Goal: Communication & Community: Answer question/provide support

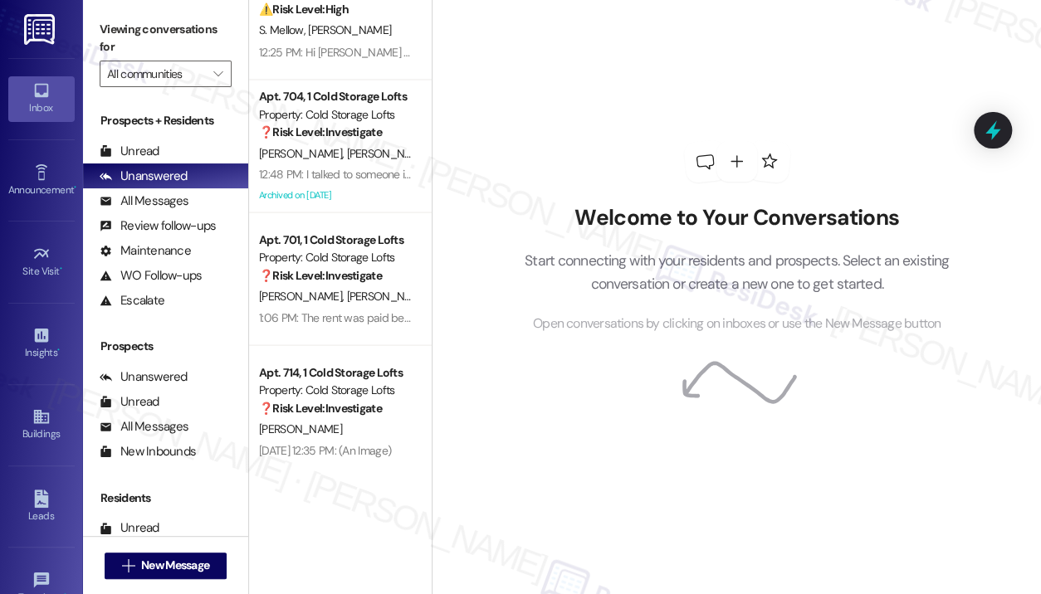
scroll to position [1250, 0]
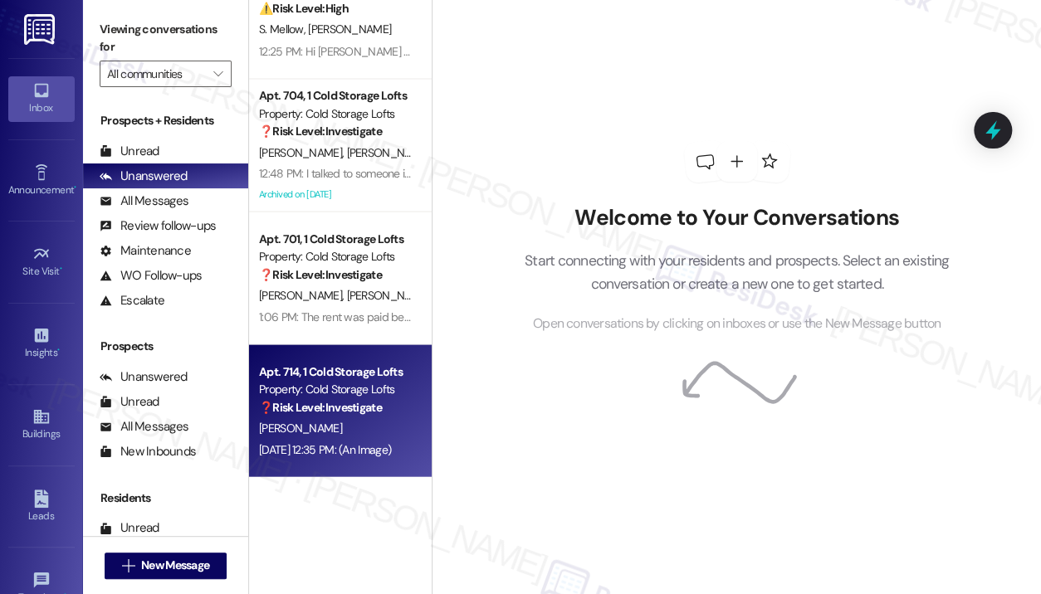
click at [366, 380] on div "Property: Cold Storage Lofts" at bounding box center [336, 388] width 154 height 17
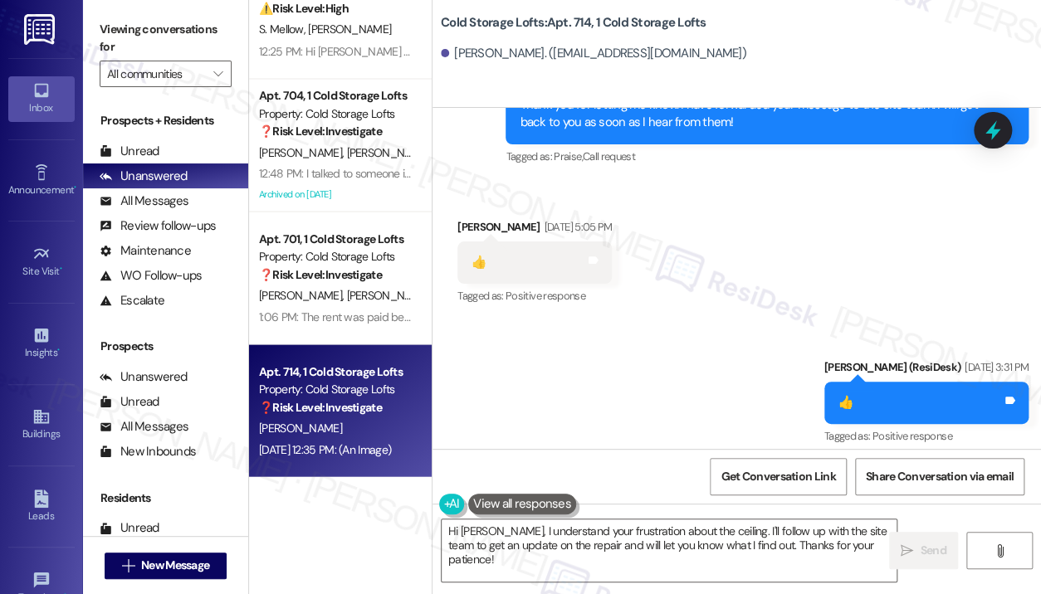
scroll to position [1719, 0]
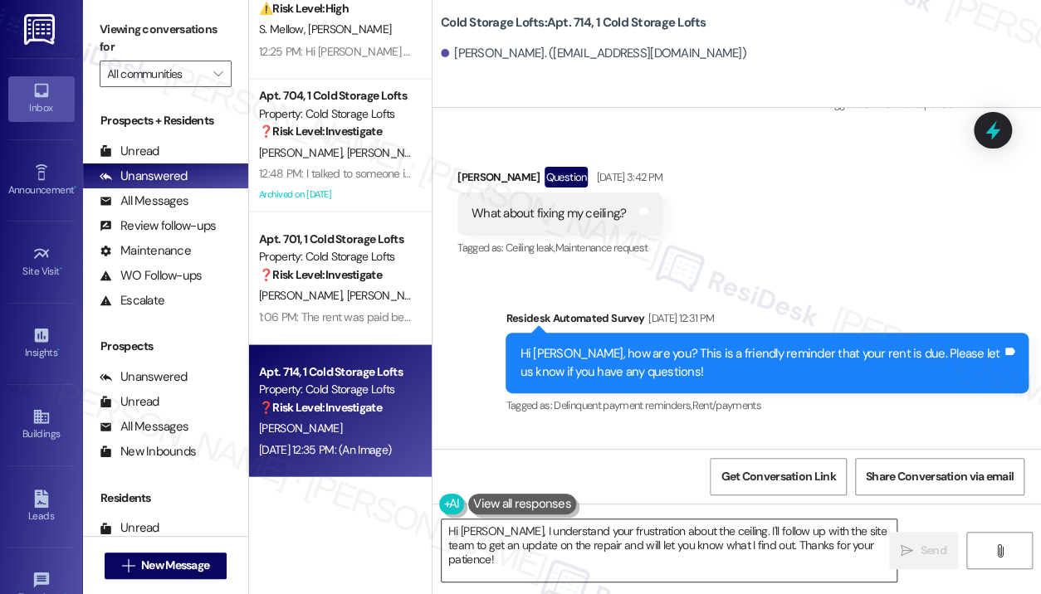
click at [610, 534] on textarea "Hi [PERSON_NAME], I understand your frustration about the ceiling. I'll follow …" at bounding box center [669, 551] width 455 height 62
click at [612, 535] on textarea "Hi [PERSON_NAME], I understand your frustration about the ceiling. I'll follow …" at bounding box center [669, 551] width 455 height 62
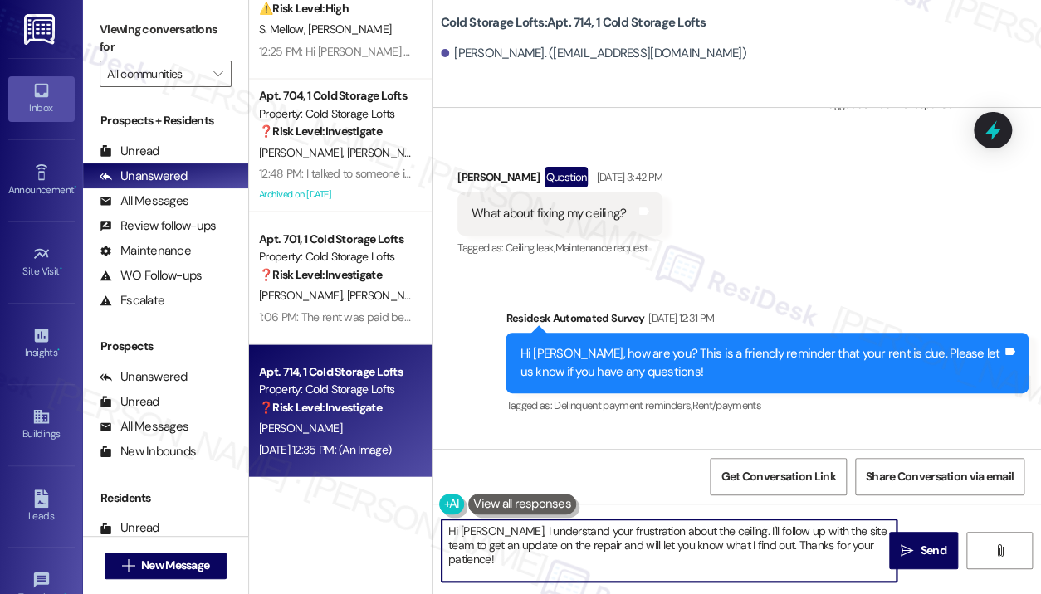
click at [612, 535] on textarea "Hi [PERSON_NAME], I understand your frustration about the ceiling. I'll follow …" at bounding box center [669, 551] width 455 height 62
click at [613, 535] on textarea "Hi [PERSON_NAME], I understand your frustration about the ceiling. I'll follow …" at bounding box center [669, 551] width 455 height 62
paste textarea "{{first_name}}! Thanks for letting us know you've already paid. We appreciate y…"
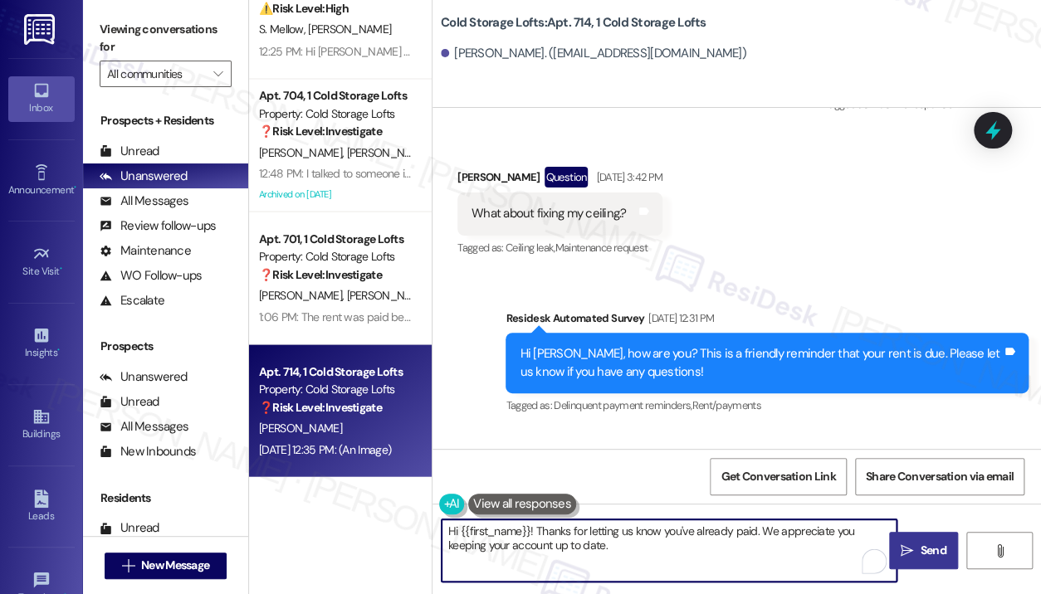
type textarea "Hi {{first_name}}! Thanks for letting us know you've already paid. We appreciat…"
click at [915, 550] on span " Send" at bounding box center [924, 550] width 52 height 17
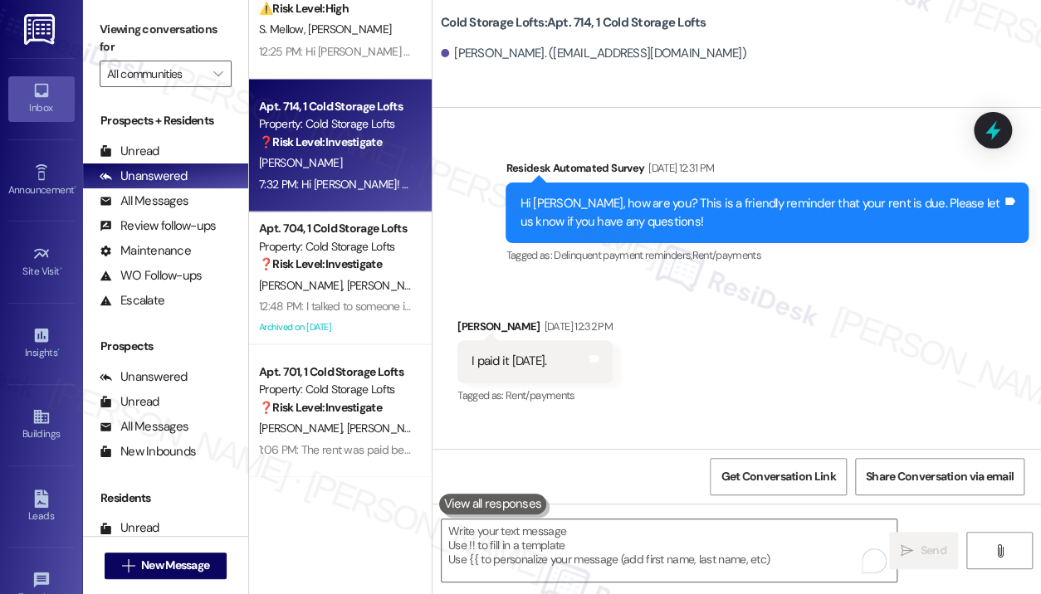
scroll to position [1686, 0]
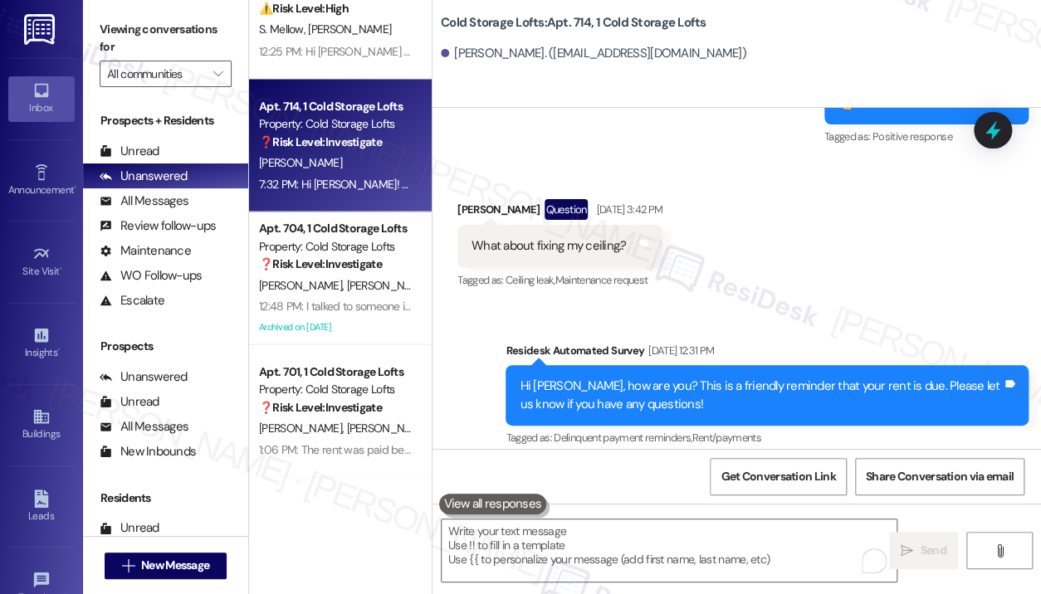
click at [601, 237] on div "What about fixing my ceiling.?" at bounding box center [549, 245] width 155 height 17
copy div "What about fixing my ceiling.? Tags and notes"
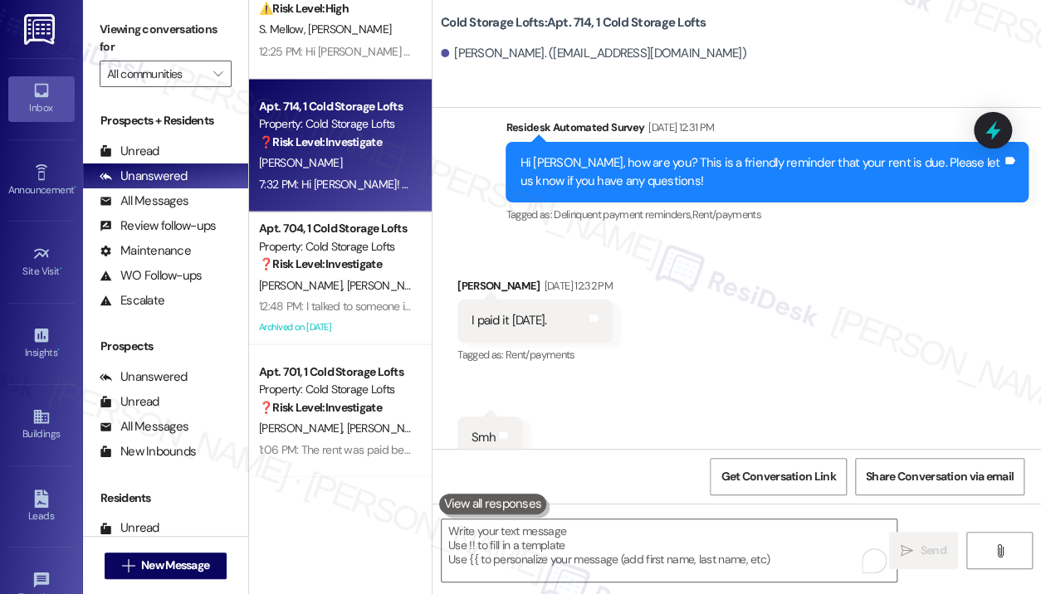
scroll to position [1661, 0]
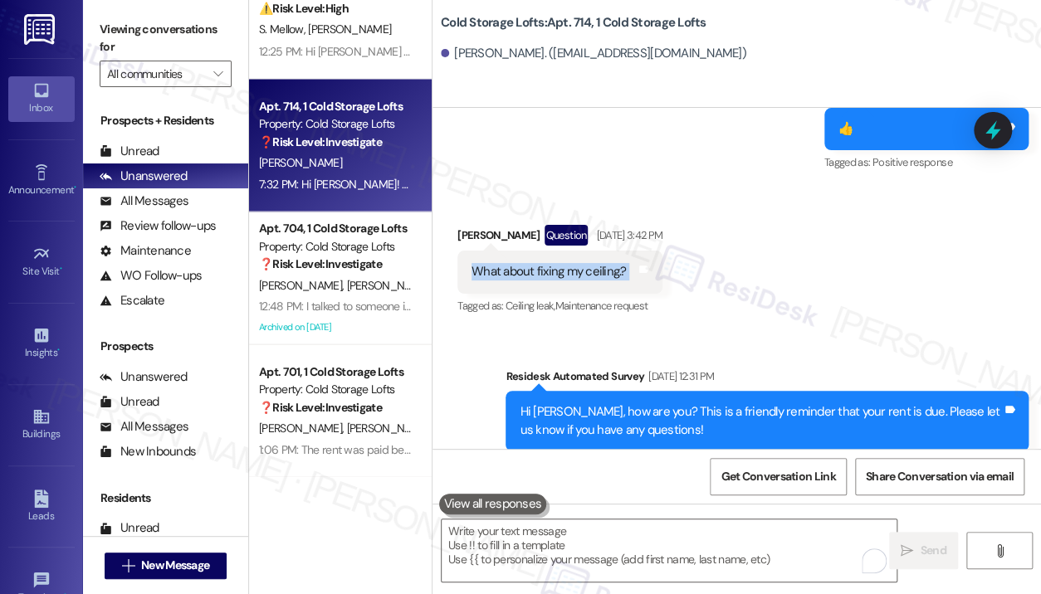
copy div "What about fixing my ceiling.? Tags and notes"
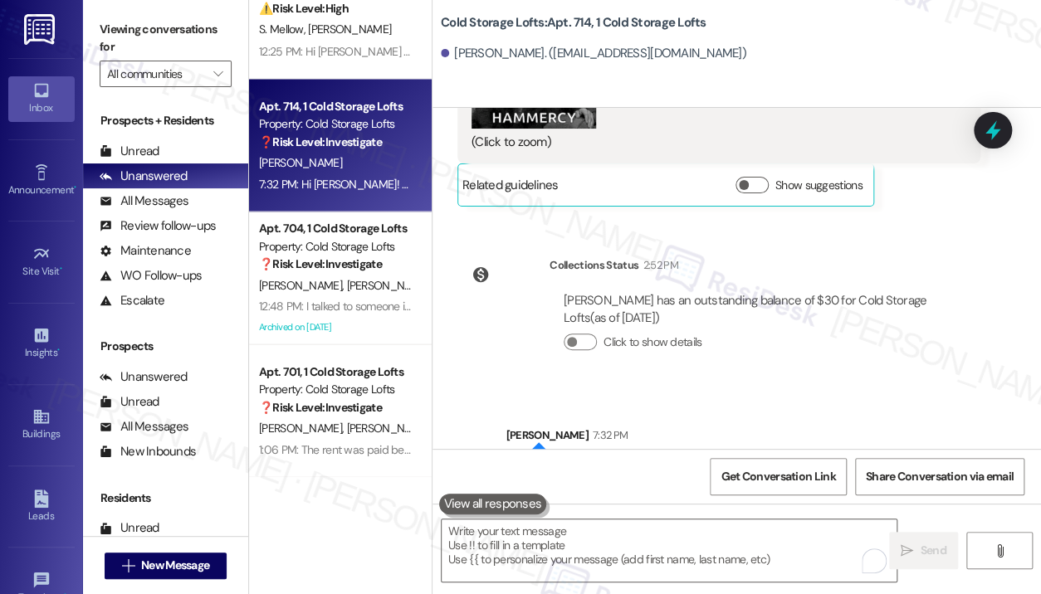
scroll to position [2683, 0]
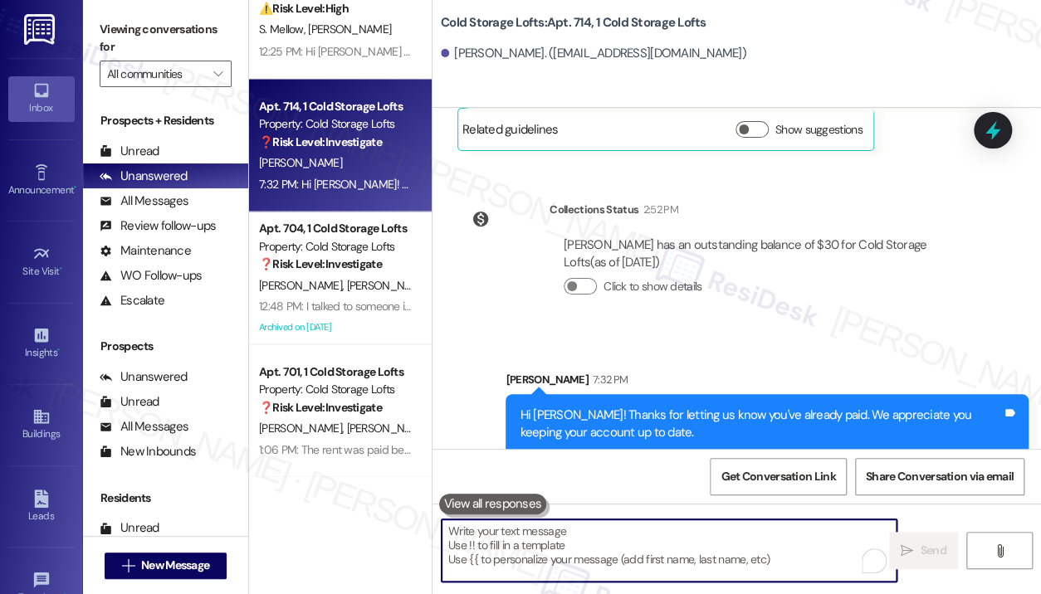
click at [630, 535] on textarea "To enrich screen reader interactions, please activate Accessibility in Grammarl…" at bounding box center [669, 551] width 455 height 62
paste textarea "Thanks for reaching out — I understand you’re asking about getting your ceiling…"
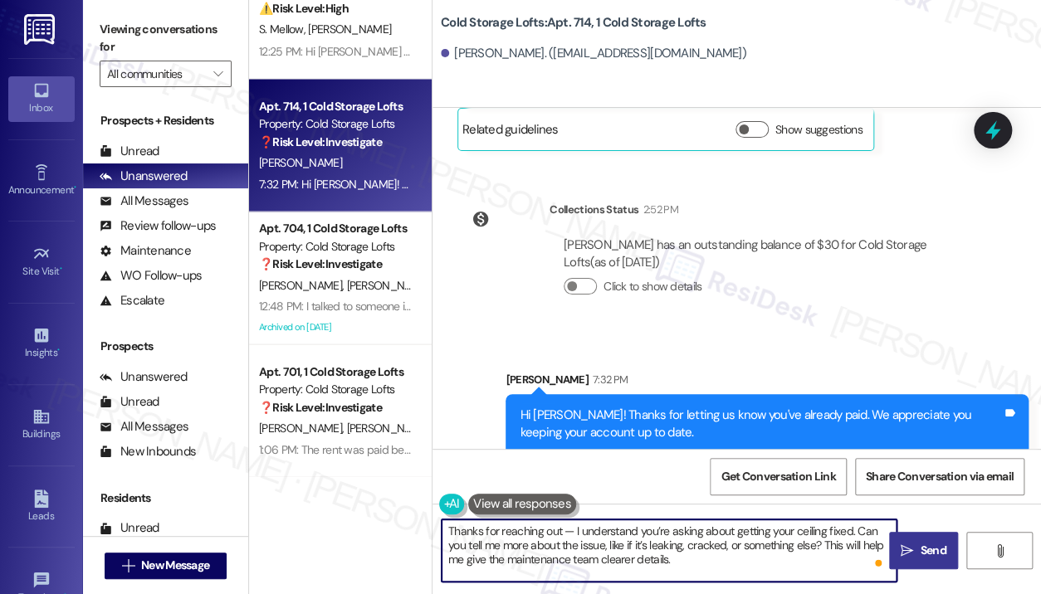
type textarea "Thanks for reaching out — I understand you’re asking about getting your ceiling…"
click at [910, 545] on icon "" at bounding box center [907, 551] width 12 height 13
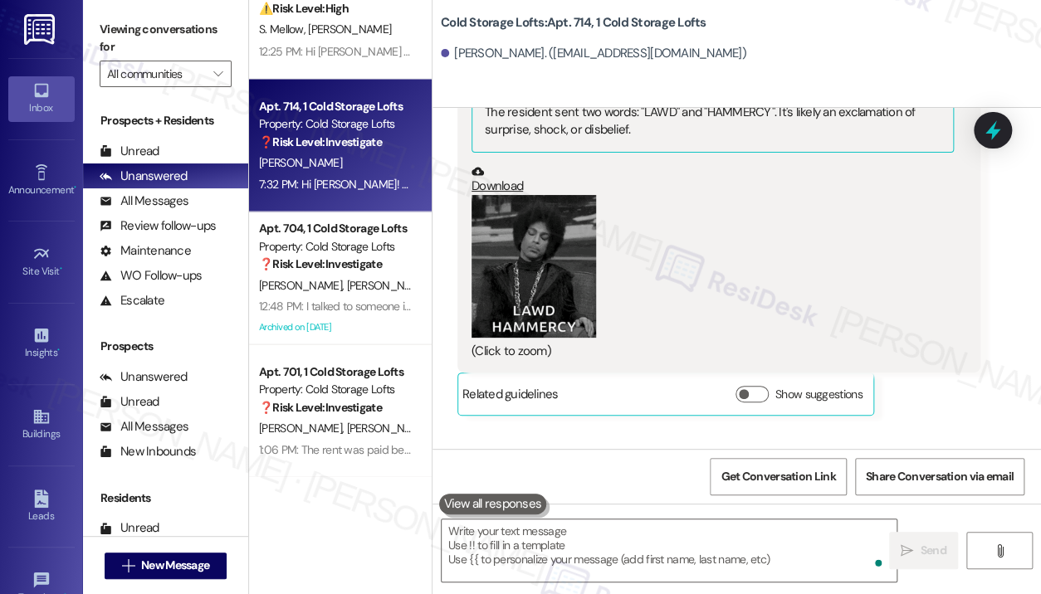
scroll to position [2378, 0]
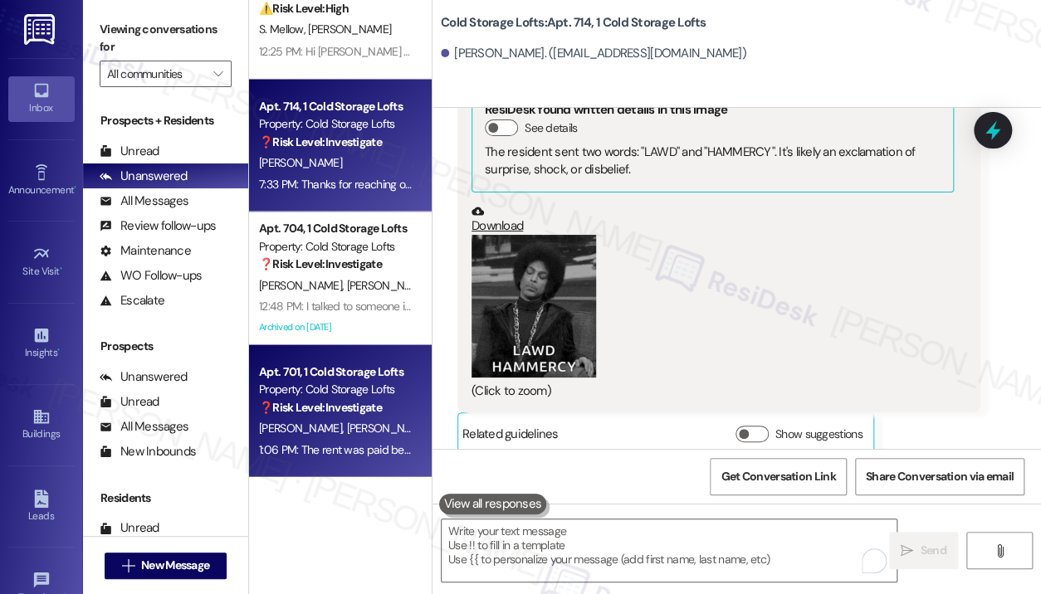
click at [348, 416] on div "Apt. 701, 1 Cold Storage Lofts Property: Cold Storage Lofts ❓ Risk Level: Inves…" at bounding box center [335, 389] width 157 height 56
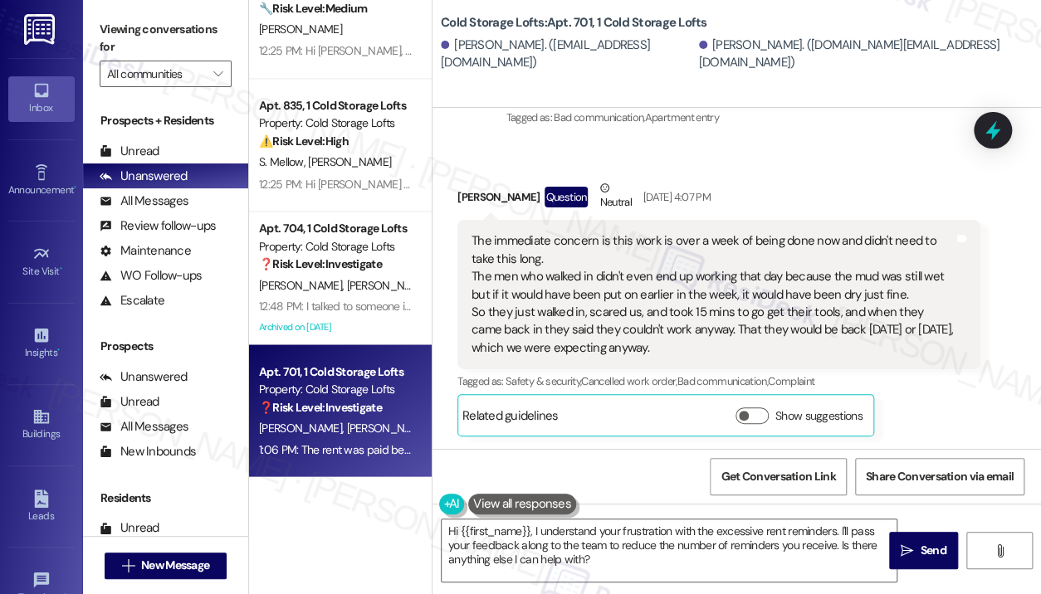
scroll to position [37363, 0]
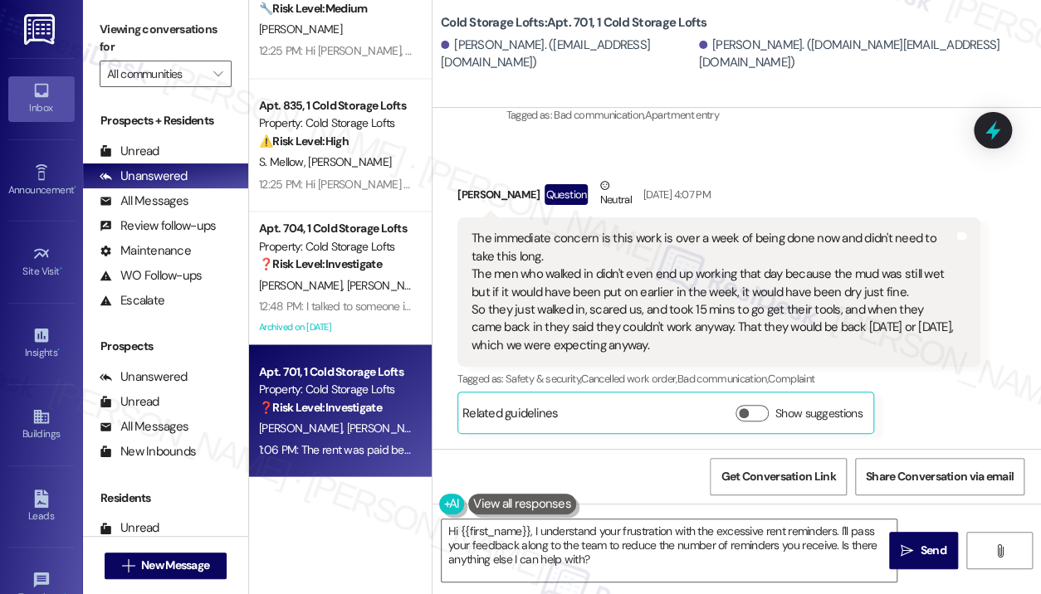
click at [608, 497] on div "We have been without a complete functioning bathroom for a week now, OUR ONLY B…" at bounding box center [713, 550] width 482 height 107
drag, startPoint x: 904, startPoint y: 255, endPoint x: 475, endPoint y: 224, distance: 430.4
click at [475, 497] on div "We have been without a complete functioning bathroom for a week now, OUR ONLY B…" at bounding box center [713, 550] width 482 height 107
copy div "We have been without a complete functioning bathroom for a week now, OUR ONLY B…"
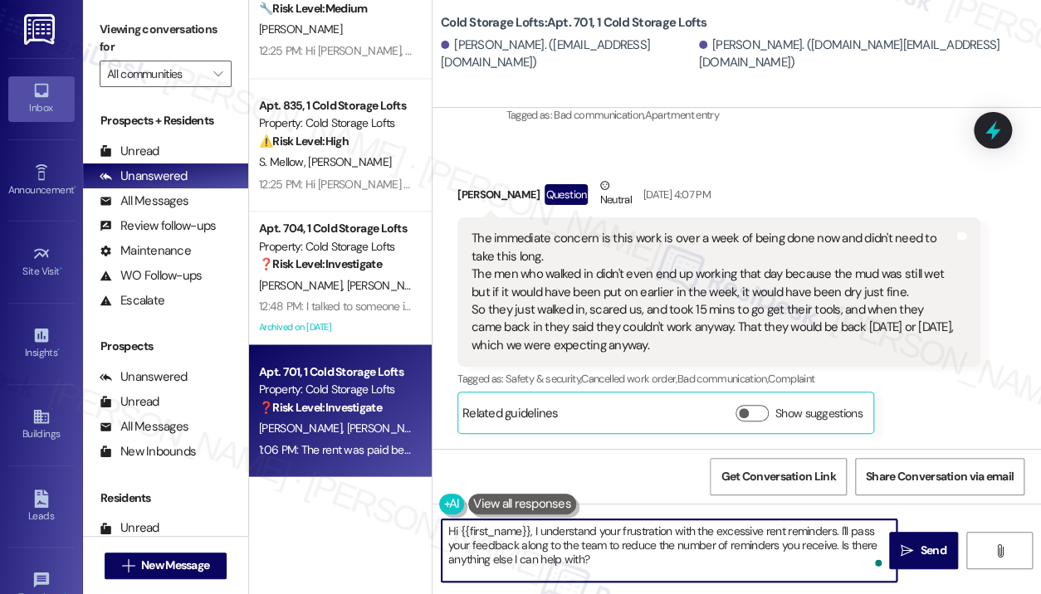
drag, startPoint x: 629, startPoint y: 554, endPoint x: 413, endPoint y: 517, distance: 218.9
click at [415, 521] on div "( 1 ) Apt. 635, 1 Cold Storage Lofts Property: Cold Storage Lofts 🔧 Risk Level:…" at bounding box center [645, 297] width 792 height 594
paste textarea "Thanks for reaching out — I understand how difficult it’s been not having a ful…"
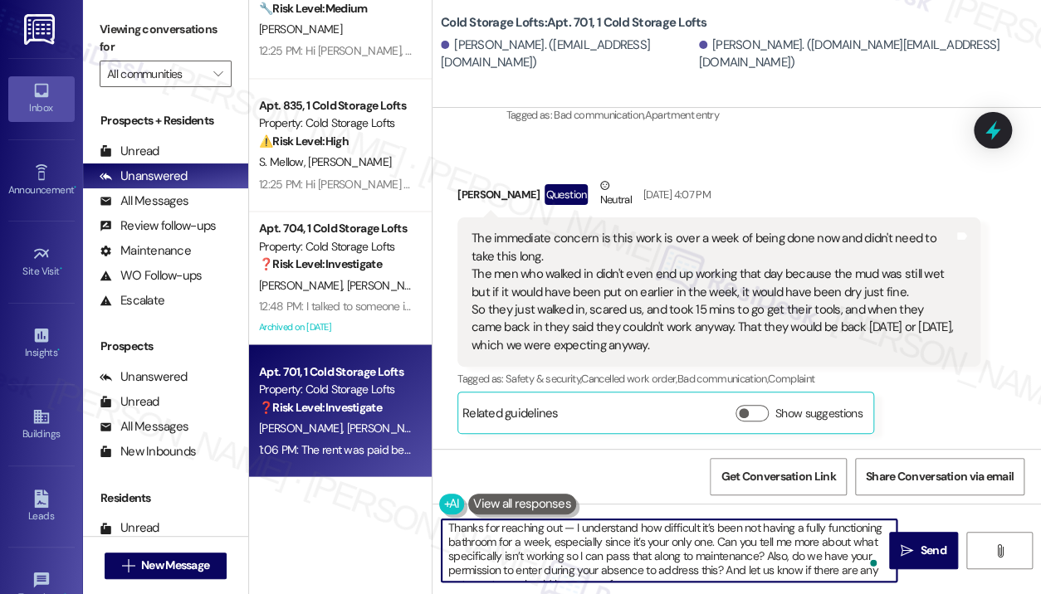
scroll to position [0, 0]
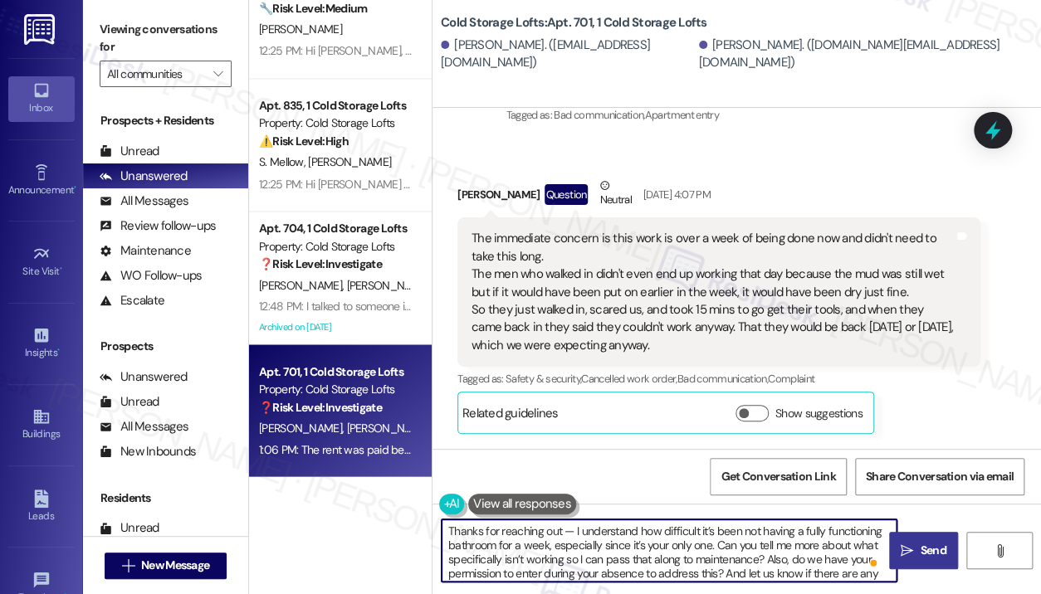
type textarea "Thanks for reaching out — I understand how difficult it’s been not having a ful…"
click at [927, 549] on span "Send" at bounding box center [933, 550] width 26 height 17
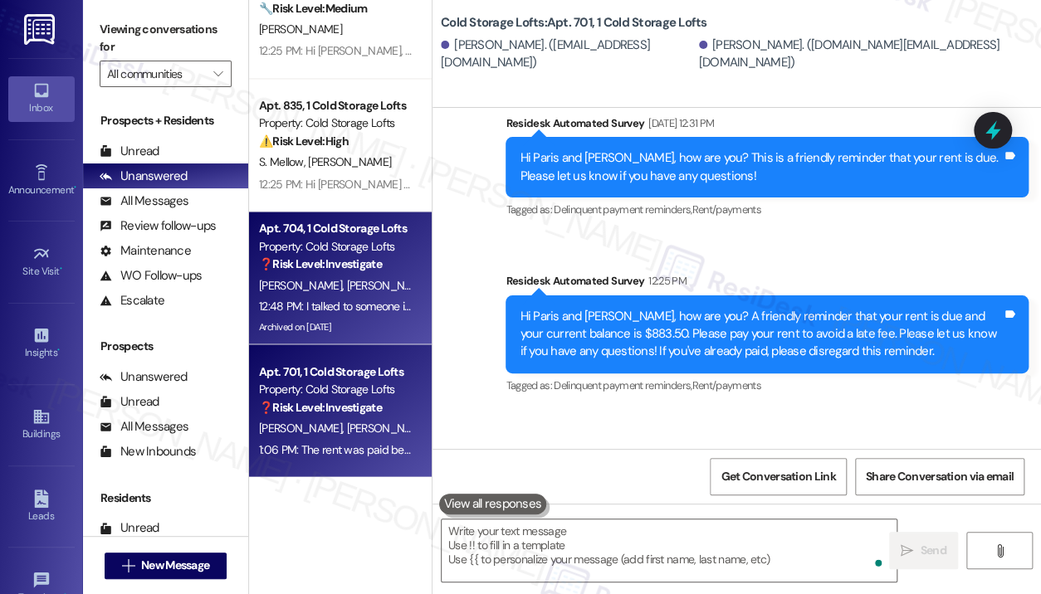
scroll to position [38021, 0]
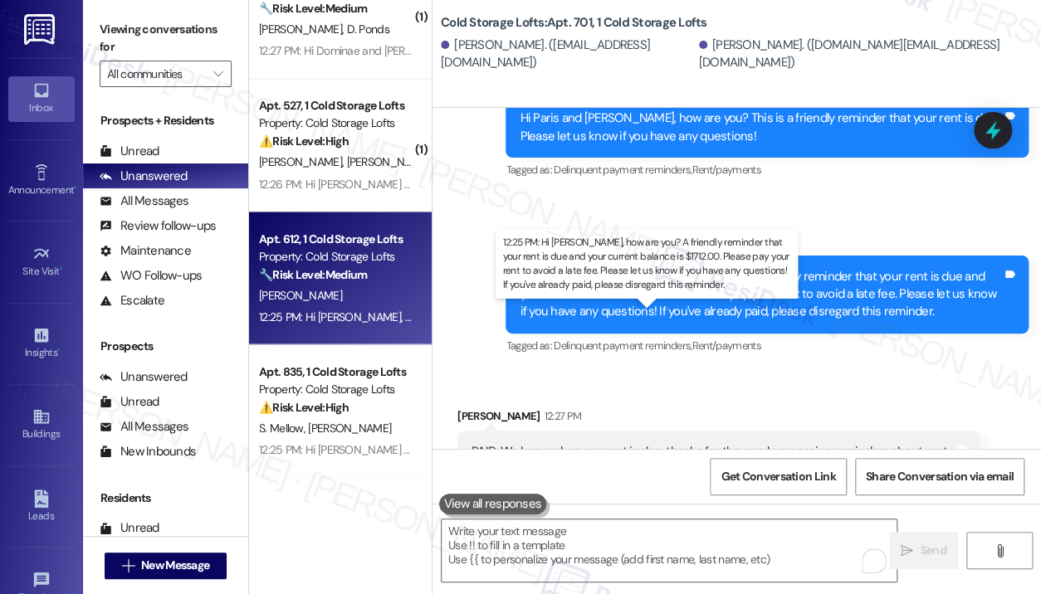
click at [362, 313] on div "12:25 PM: Hi [PERSON_NAME], how are you? A friendly reminder that your rent is …" at bounding box center [884, 316] width 1251 height 15
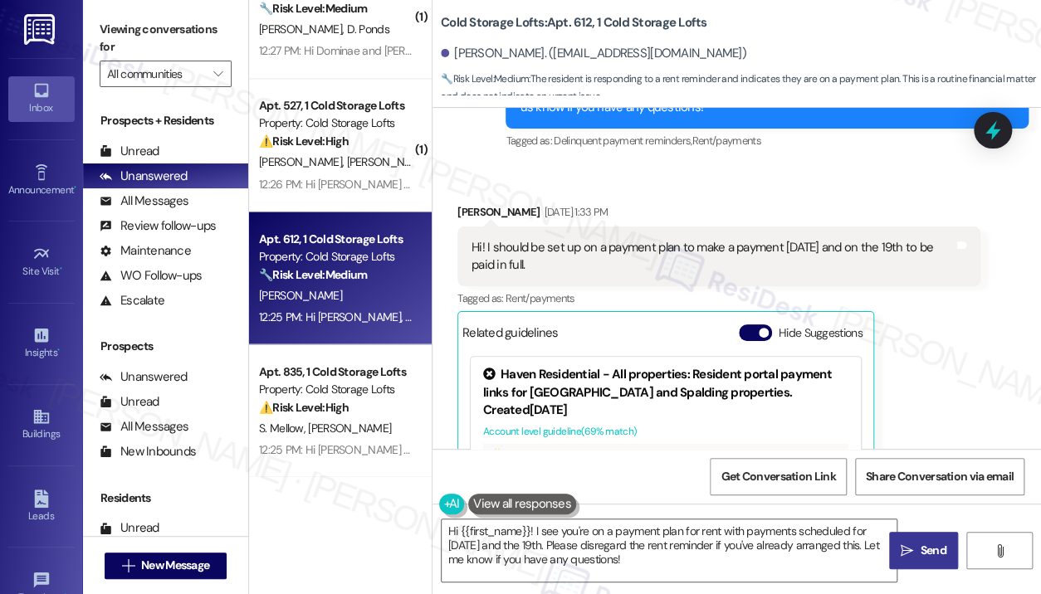
scroll to position [869, 0]
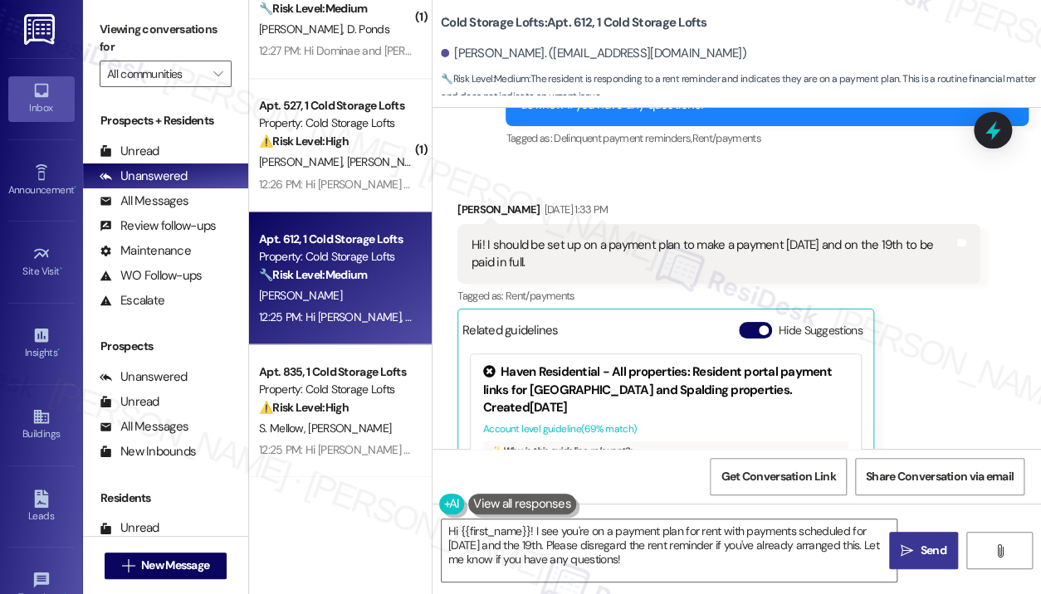
drag, startPoint x: 581, startPoint y: 271, endPoint x: 487, endPoint y: 244, distance: 97.5
click at [487, 244] on div "Hi! I should be set up on a payment plan to make a payment [DATE] and on the 19…" at bounding box center [713, 255] width 482 height 36
copy div "I should be set up on a payment plan to make a payment [DATE] and on the 19th t…"
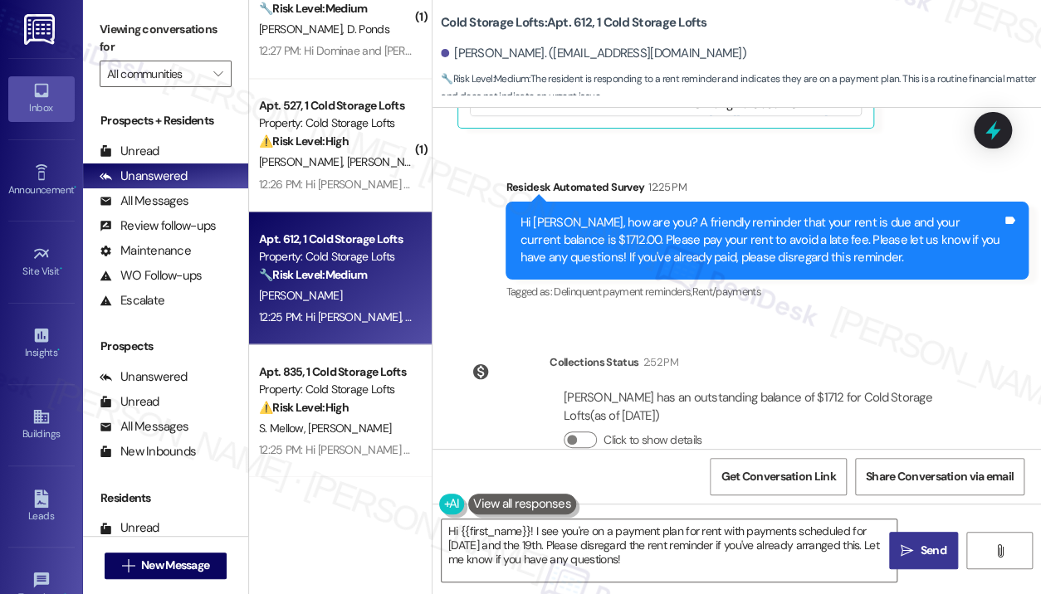
scroll to position [1368, 0]
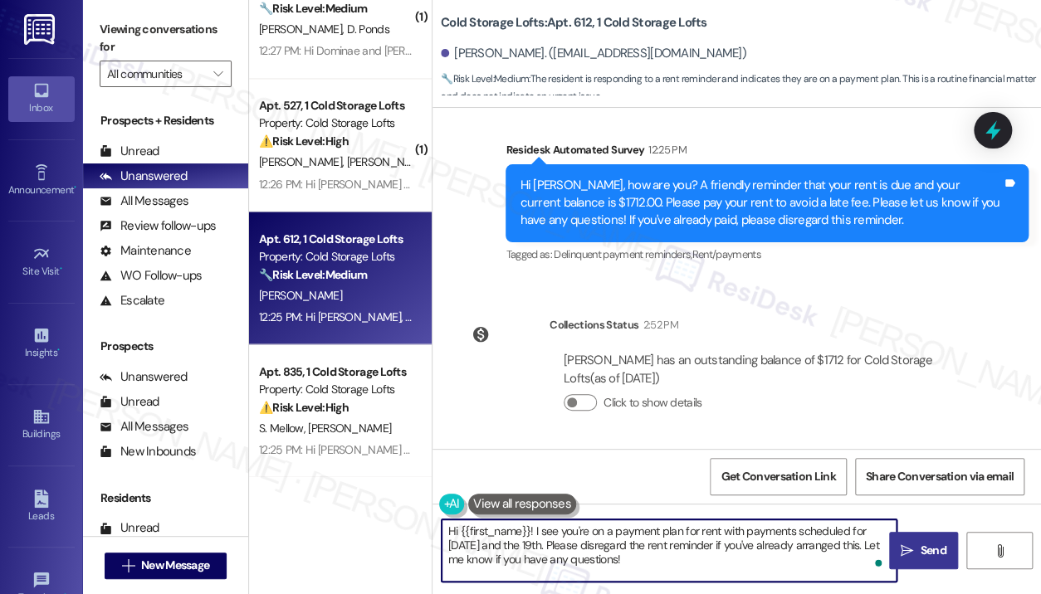
drag, startPoint x: 646, startPoint y: 567, endPoint x: 536, endPoint y: 526, distance: 117.2
click at [536, 526] on textarea "Hi {{first_name}}! I see you're on a payment plan for rent with payments schedu…" at bounding box center [669, 551] width 455 height 62
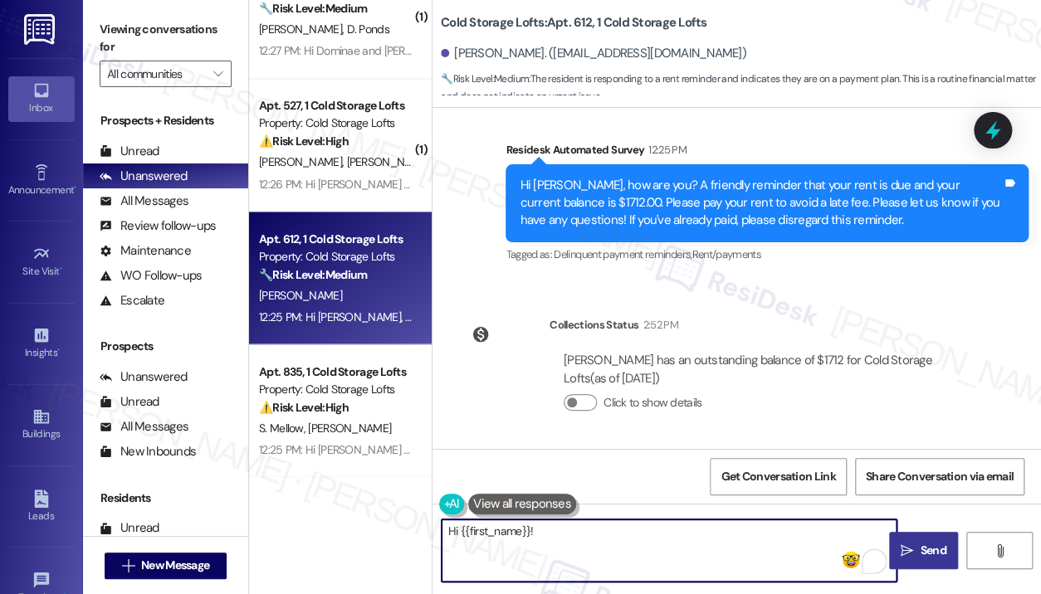
paste textarea "Thanks for reaching out — I understand you mentioned being set up on a payment …"
type textarea "Hi {{first_name}}! Thanks for reaching out — I understand you mentioned being s…"
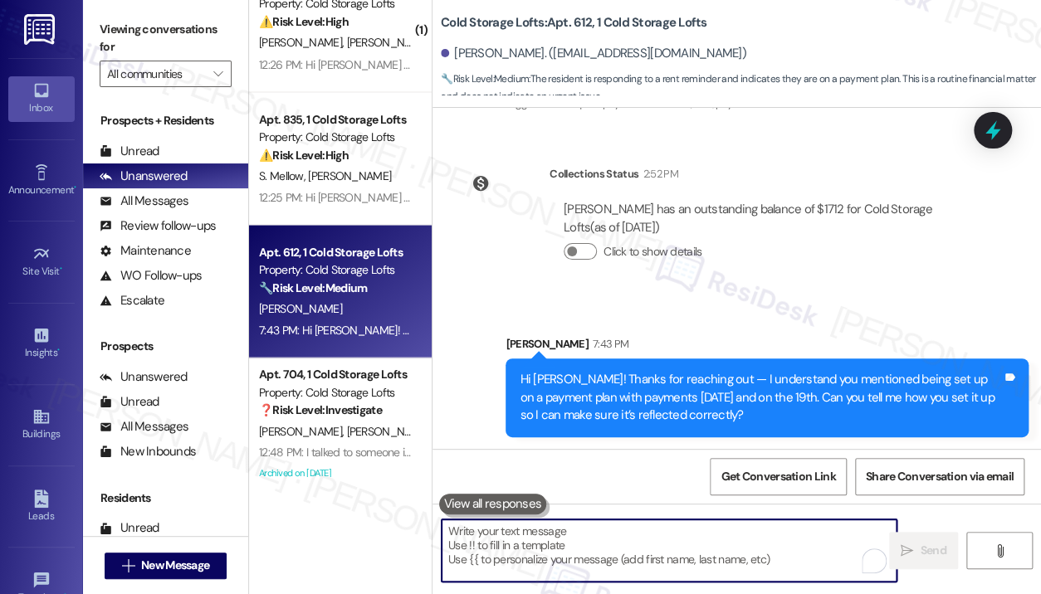
scroll to position [1250, 0]
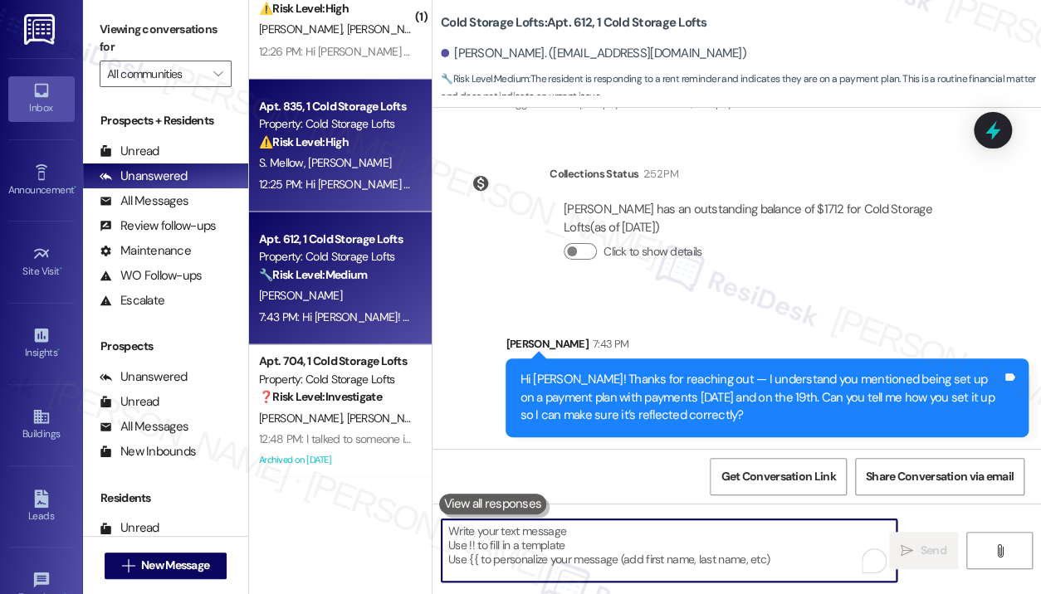
click at [348, 185] on div "12:25 PM: Hi [PERSON_NAME] and [PERSON_NAME], how are you? A friendly reminder …" at bounding box center [940, 183] width 1363 height 15
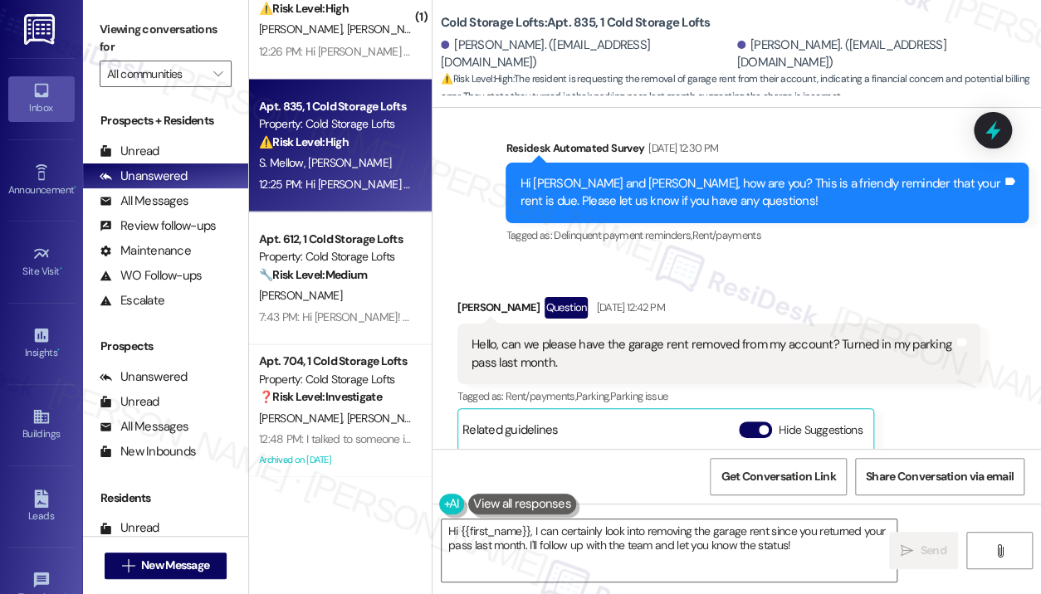
scroll to position [21369, 0]
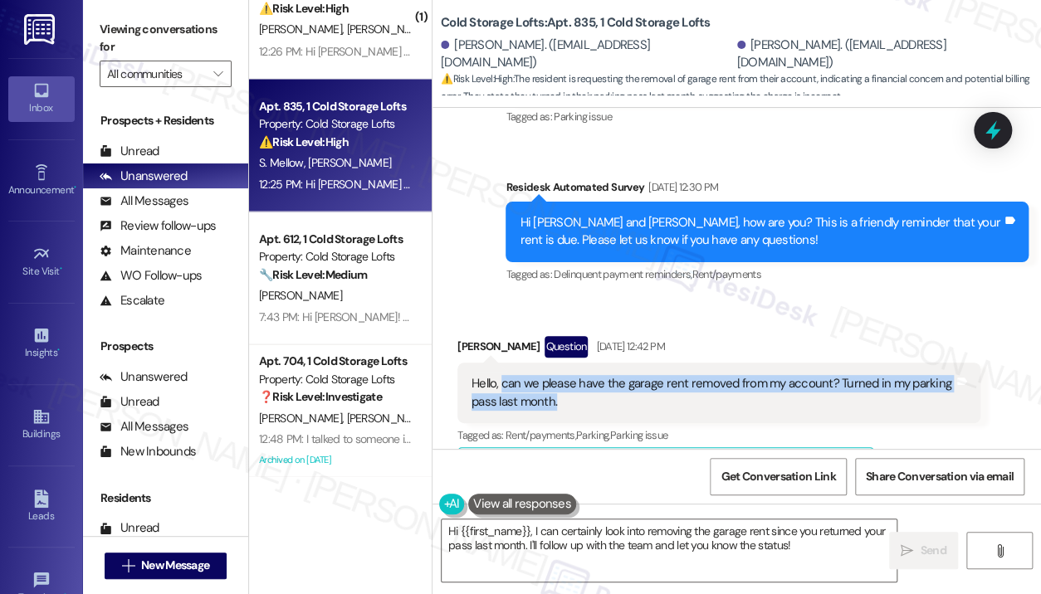
drag, startPoint x: 624, startPoint y: 257, endPoint x: 500, endPoint y: 242, distance: 125.4
click at [500, 375] on div "Hello, can we please have the garage rent removed from my account? Turned in my…" at bounding box center [713, 393] width 482 height 36
copy div "can we please have the garage rent removed from my account? Turned in my parkin…"
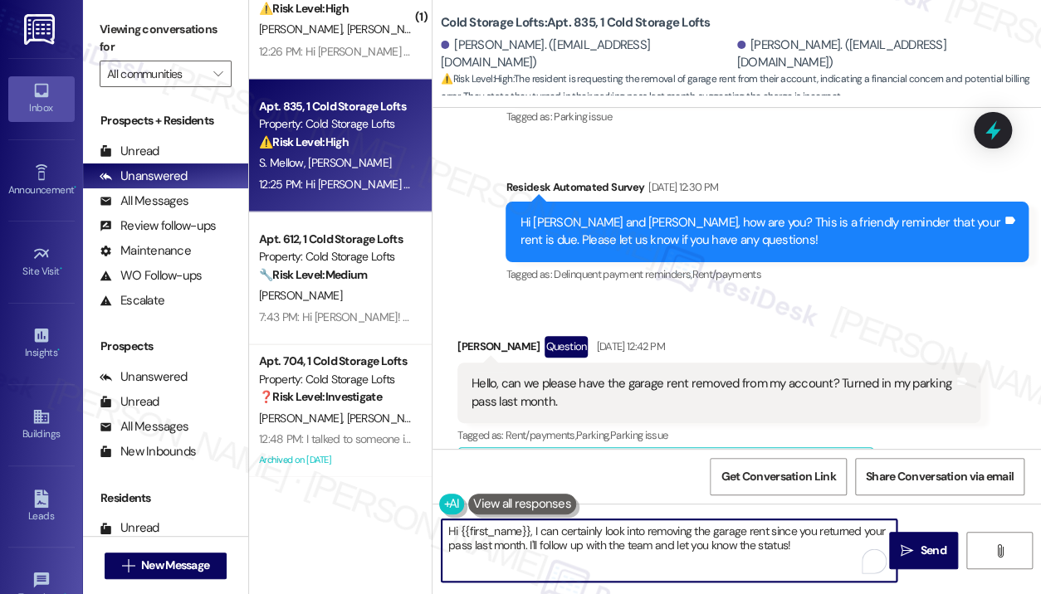
drag, startPoint x: 811, startPoint y: 545, endPoint x: 532, endPoint y: 531, distance: 279.3
click at [532, 531] on textarea "Hi {{first_name}}, I can certainly look into removing the garage rent since you…" at bounding box center [669, 551] width 455 height 62
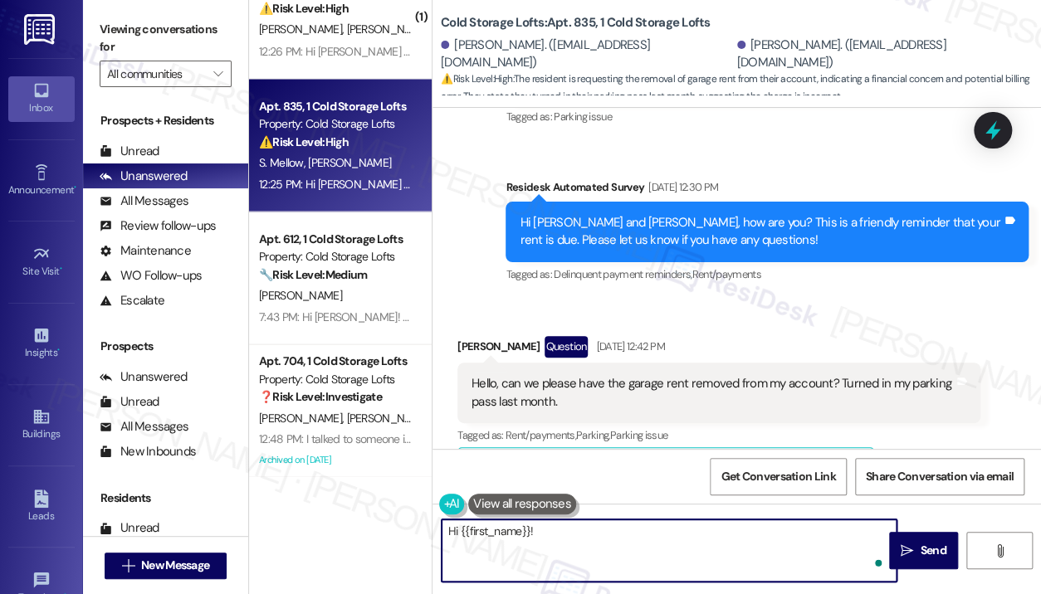
paste textarea "Thanks for reaching out — I understand you’d like the garage rent removed since…"
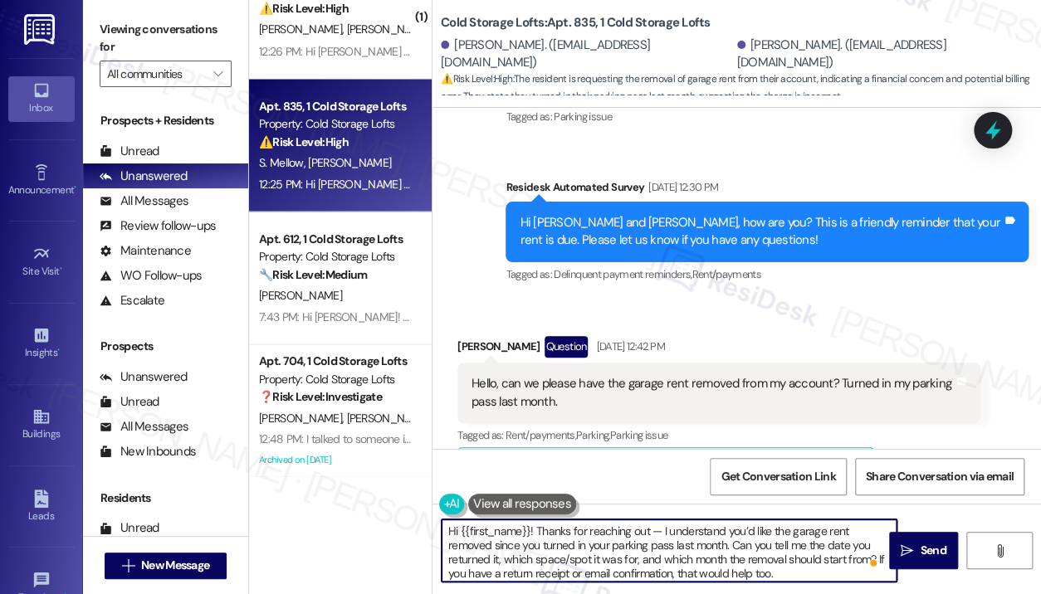
scroll to position [3, 0]
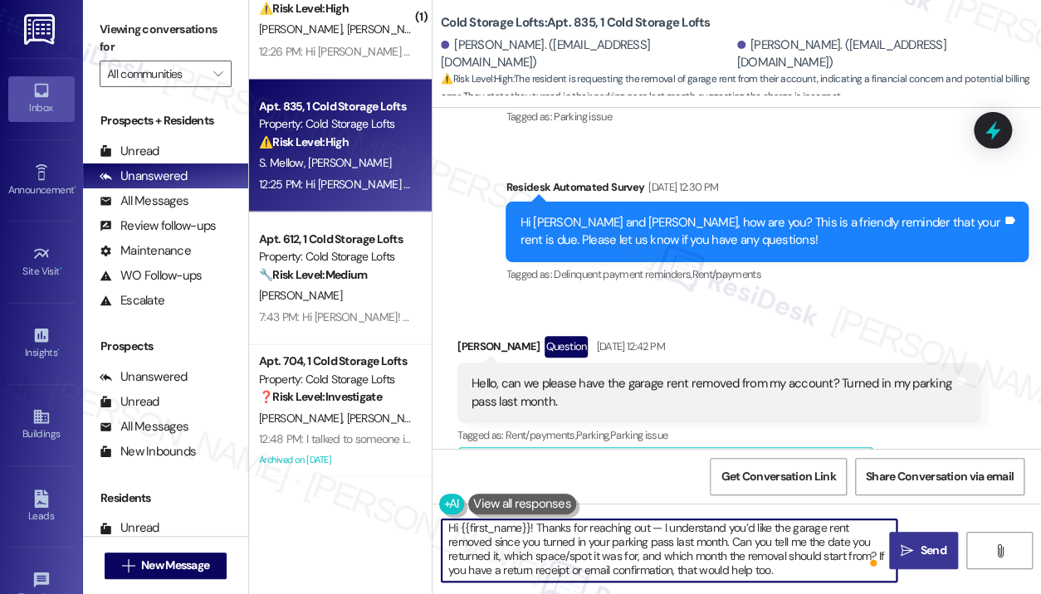
type textarea "Hi {{first_name}}! Thanks for reaching out — I understand you’d like the garage…"
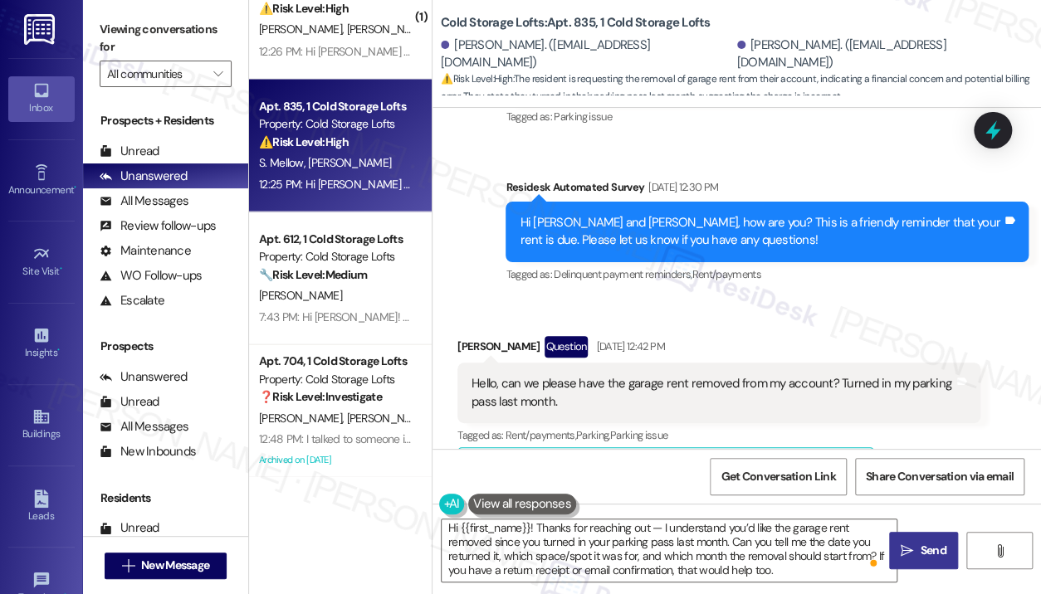
click at [916, 555] on span " Send" at bounding box center [924, 550] width 52 height 17
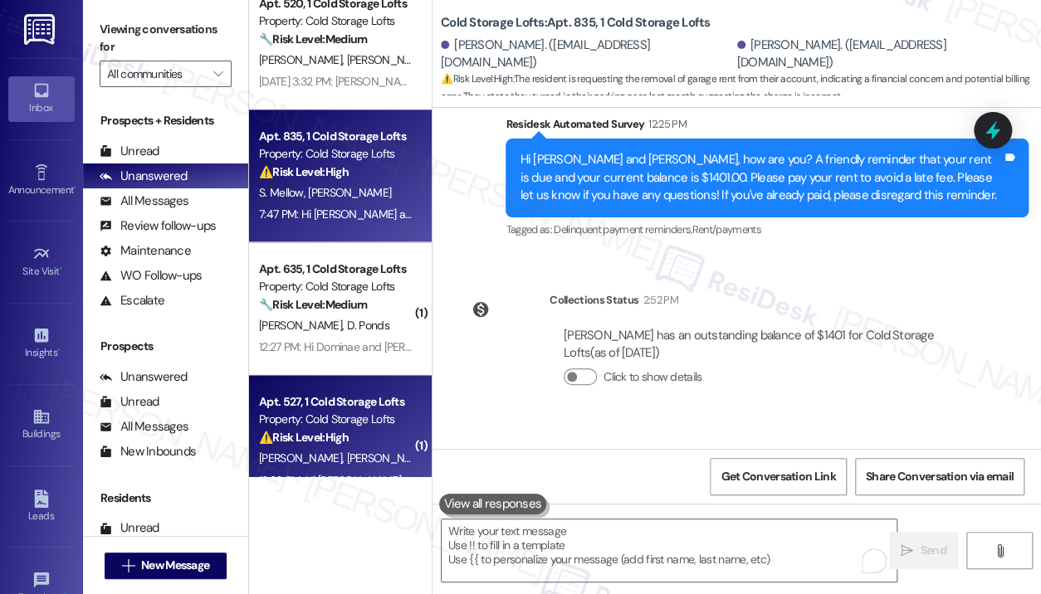
scroll to position [818, 0]
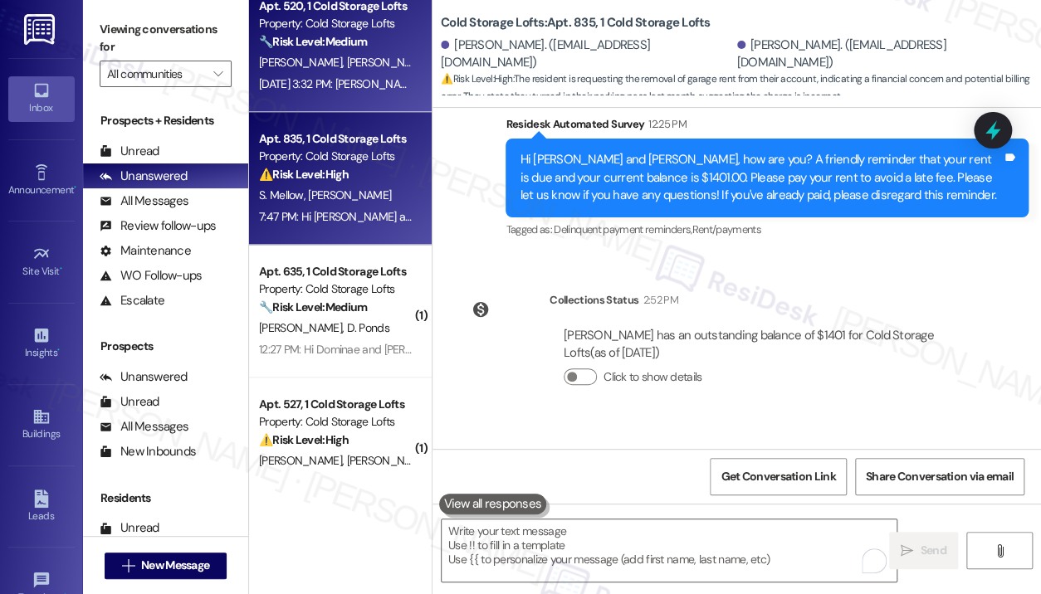
click at [367, 81] on div "[DATE] 3:32 PM: [PERSON_NAME] comes in tonight so I will pay the remaining bala…" at bounding box center [514, 83] width 511 height 15
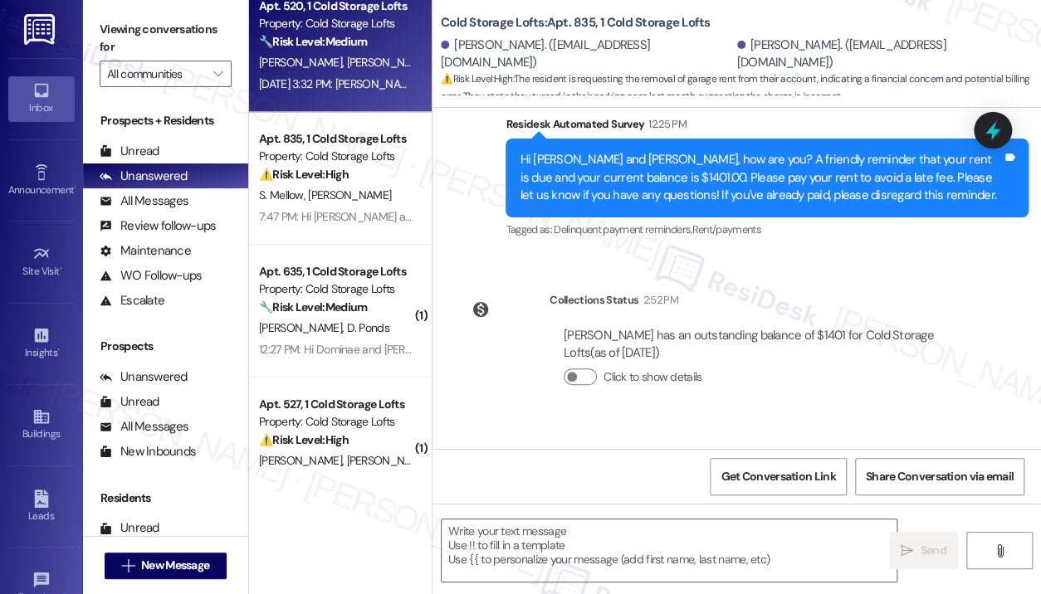
type textarea "Fetching suggested responses. Please feel free to read through the conversation…"
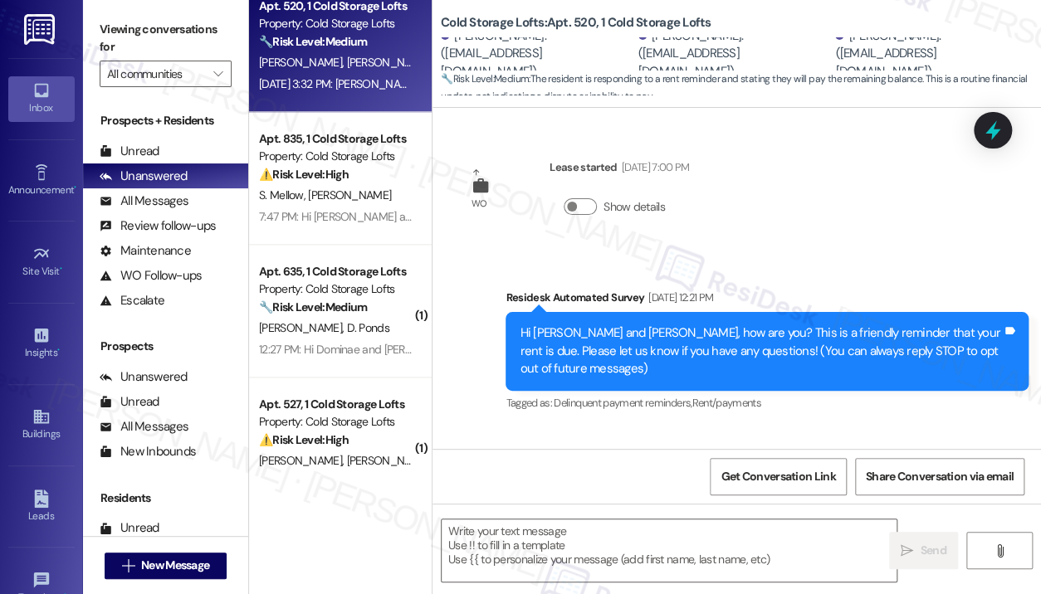
scroll to position [20841, 0]
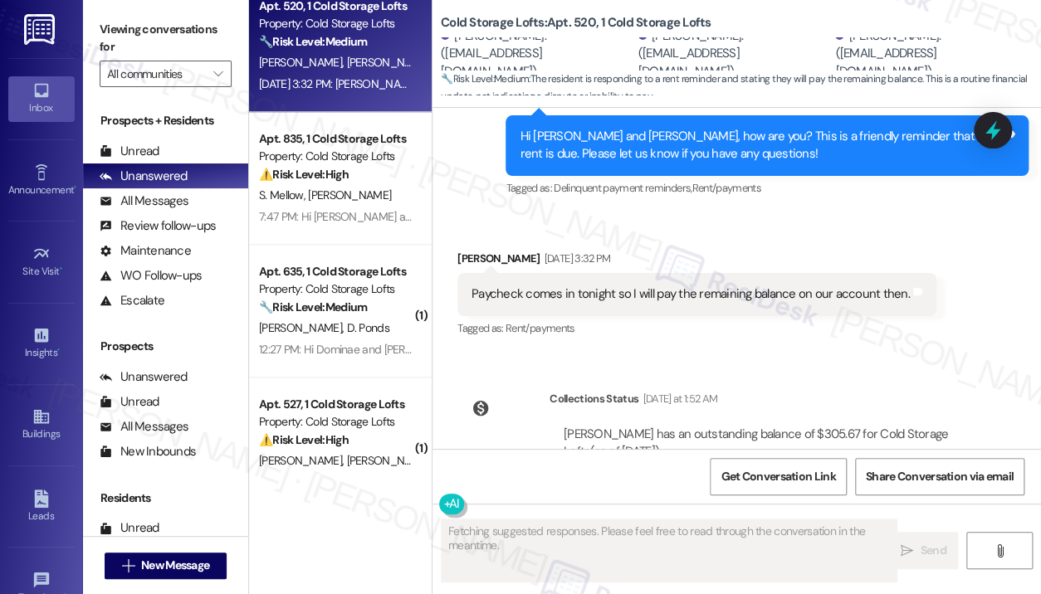
click at [844, 316] on div "Tagged as: Rent/payments Click to highlight conversations about Rent/payments" at bounding box center [696, 328] width 479 height 24
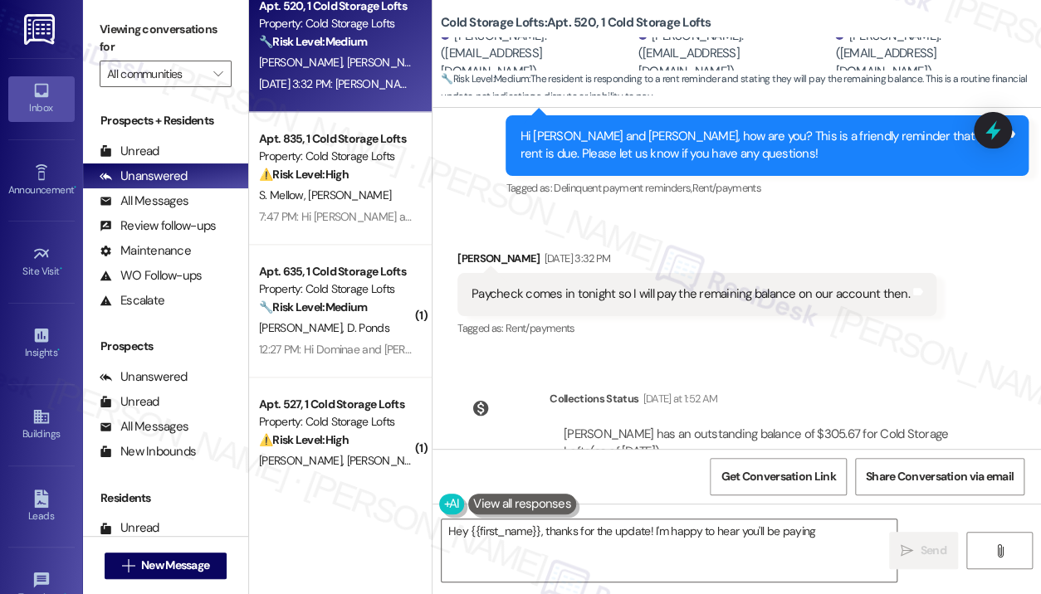
click at [834, 286] on div "Paycheck comes in tonight so I will pay the remaining balance on our account th…" at bounding box center [691, 294] width 438 height 17
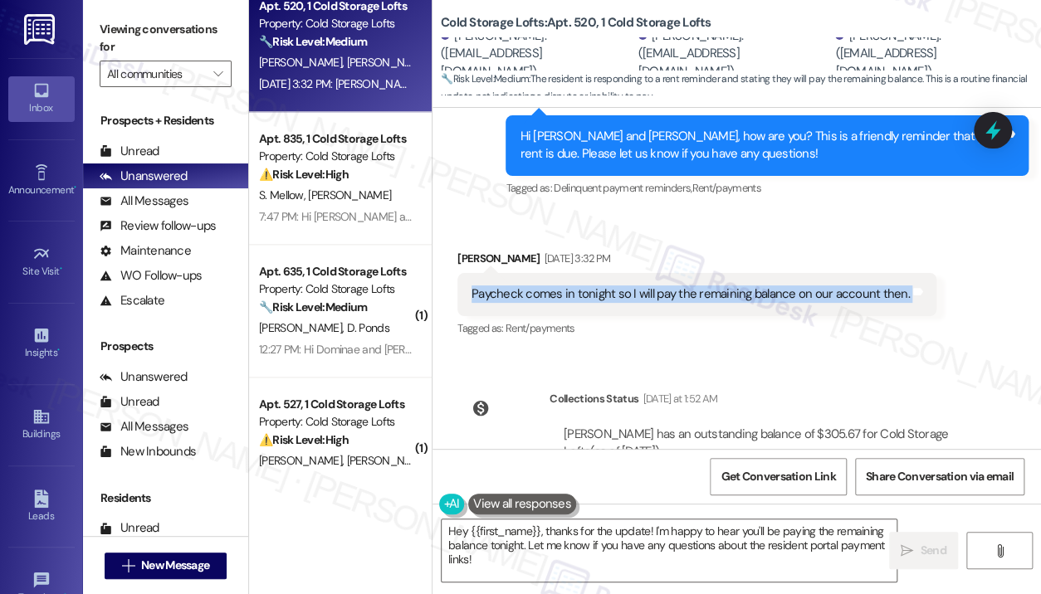
click at [834, 286] on div "Paycheck comes in tonight so I will pay the remaining balance on our account th…" at bounding box center [691, 294] width 438 height 17
copy div "Paycheck comes in tonight so I will pay the remaining balance on our account th…"
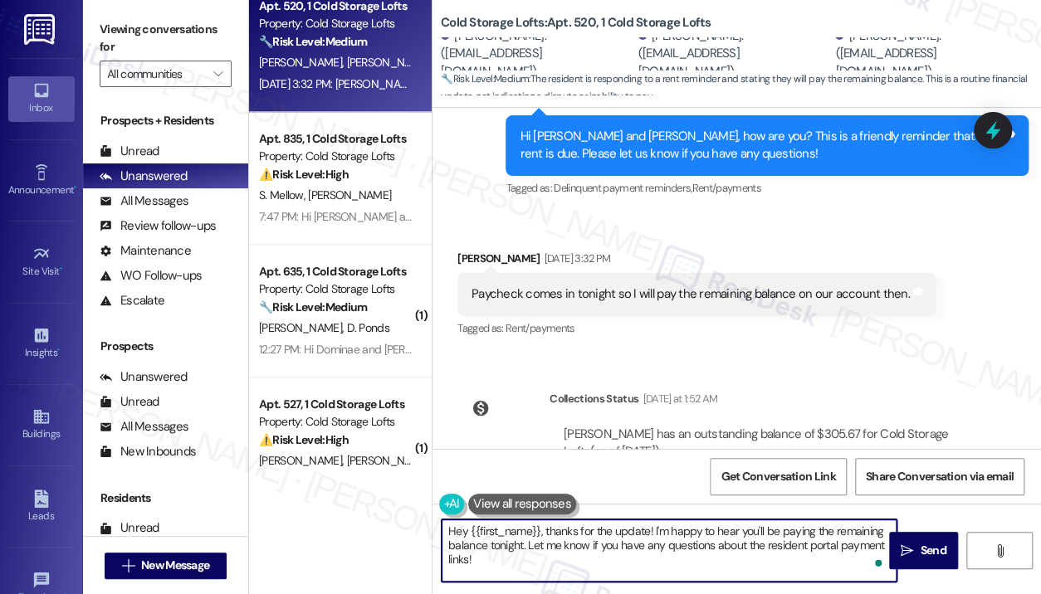
drag, startPoint x: 566, startPoint y: 555, endPoint x: 545, endPoint y: 531, distance: 32.3
click at [545, 531] on textarea "Hey {{first_name}}, thanks for the update! I'm happy to hear you'll be paying t…" at bounding box center [669, 551] width 455 height 62
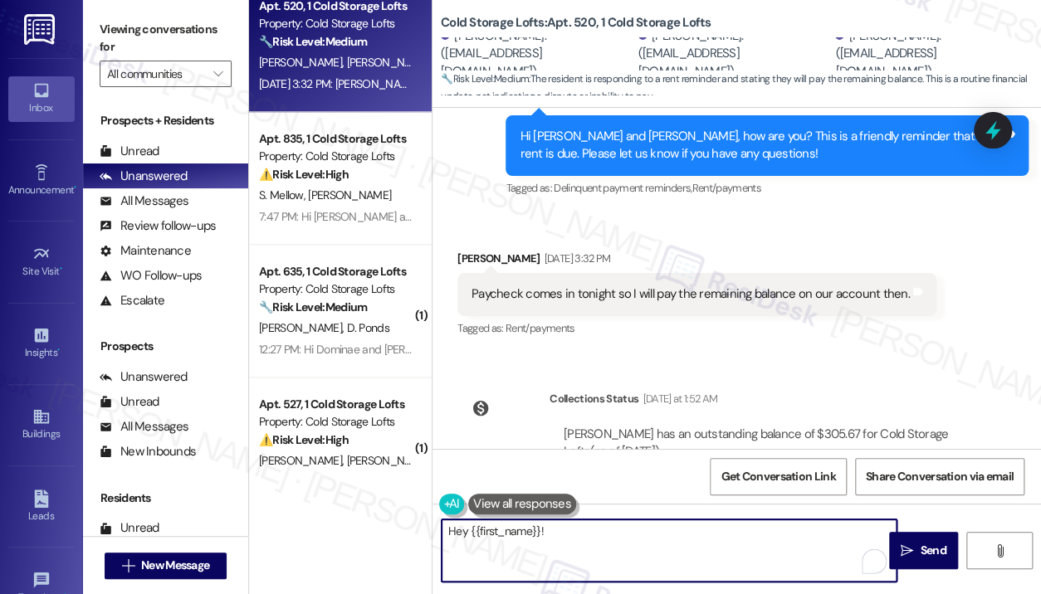
paste textarea "Thanks for the update — were you able to make the payment as planned once your …"
type textarea "Hey {{first_name}}! Thanks for the update — were you able to make the payment a…"
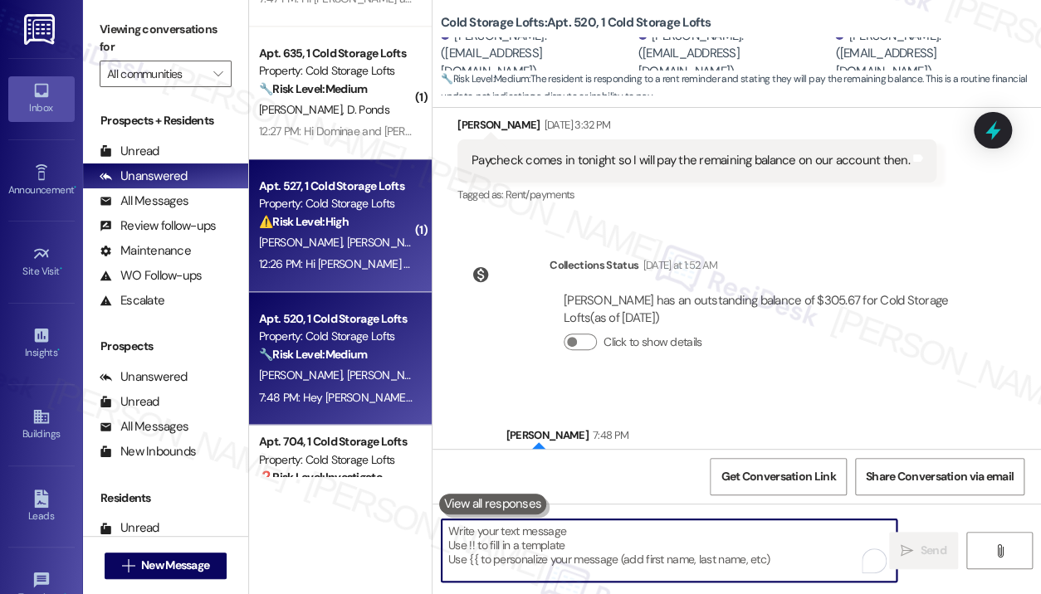
scroll to position [984, 0]
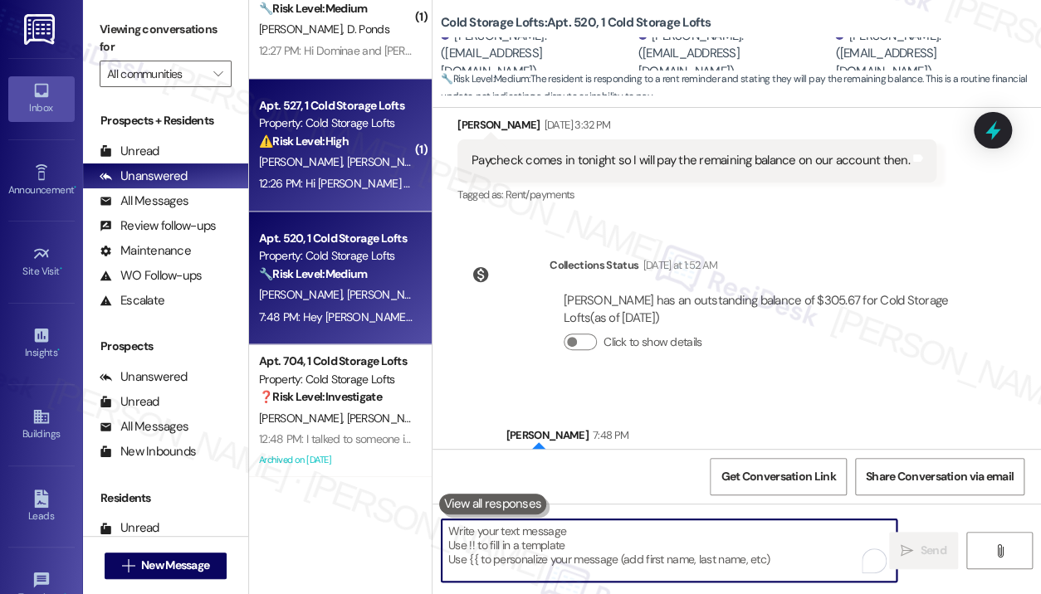
click at [356, 183] on div "12:26 PM: Hi [PERSON_NAME] and [PERSON_NAME], how are you? A friendly reminder …" at bounding box center [940, 183] width 1363 height 15
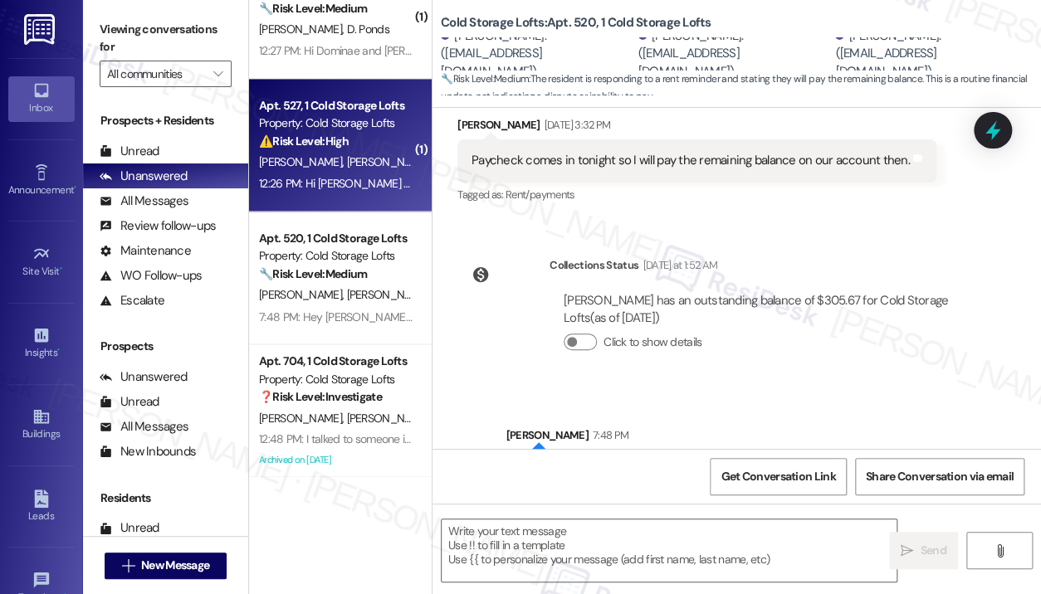
type textarea "Fetching suggested responses. Please feel free to read through the conversation…"
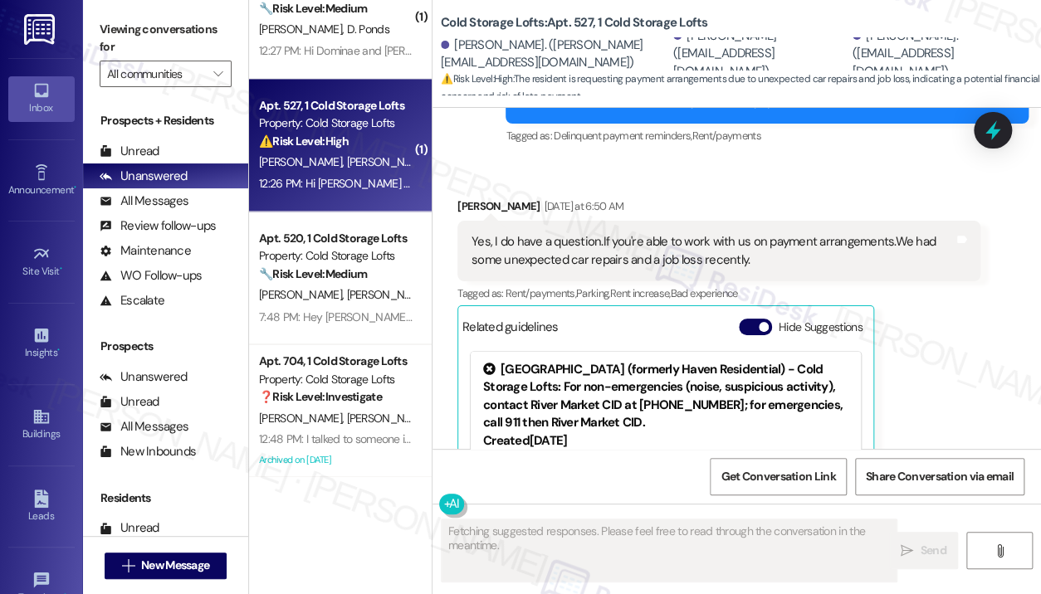
scroll to position [14945, 0]
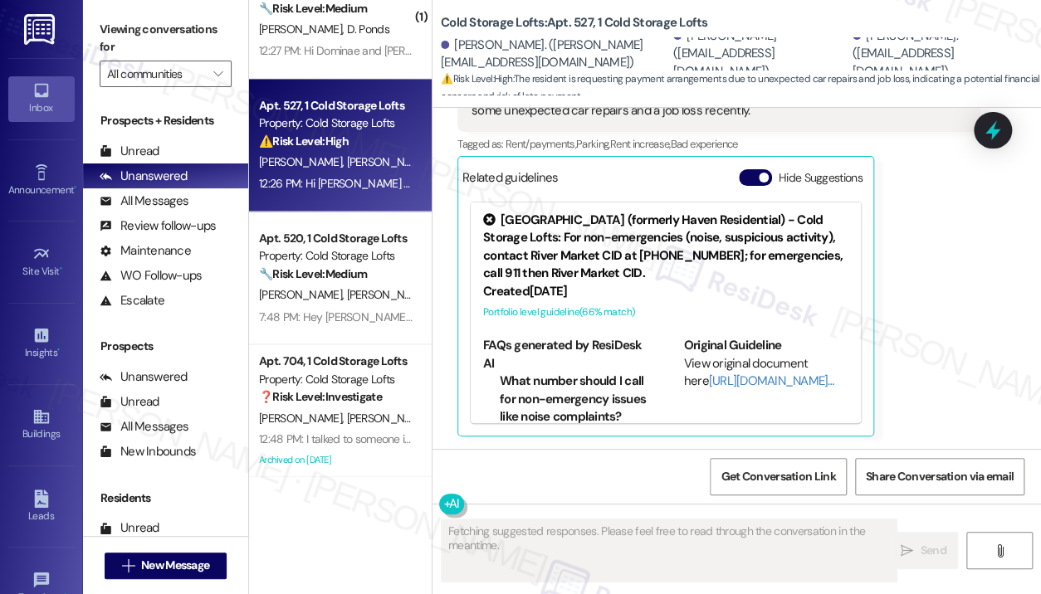
click at [969, 307] on div "[PERSON_NAME] [DATE] at 6:50 AM Yes, I do have a question.If you're able to wor…" at bounding box center [718, 242] width 523 height 389
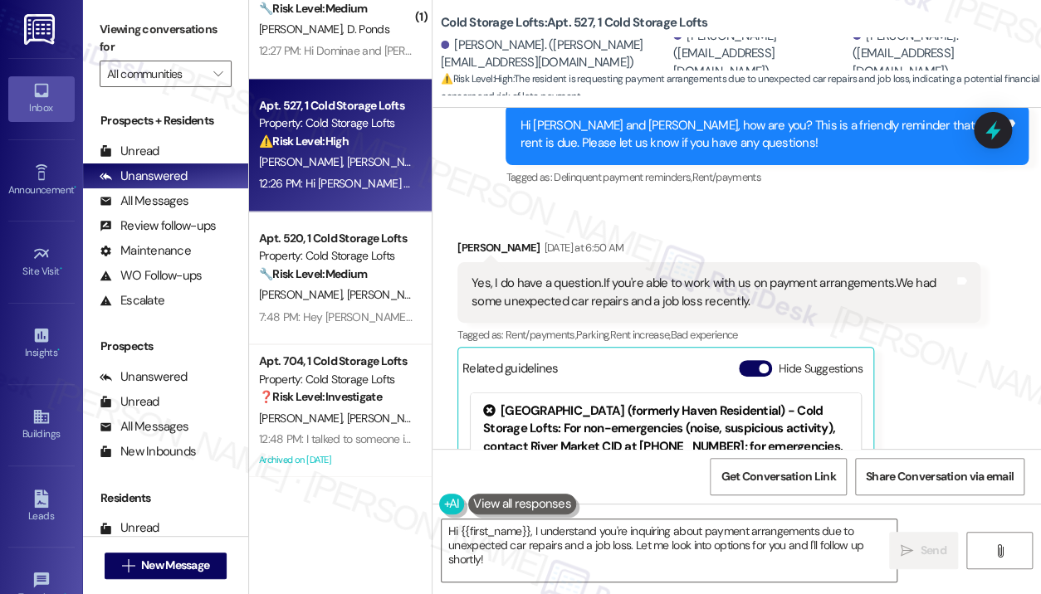
scroll to position [14804, 0]
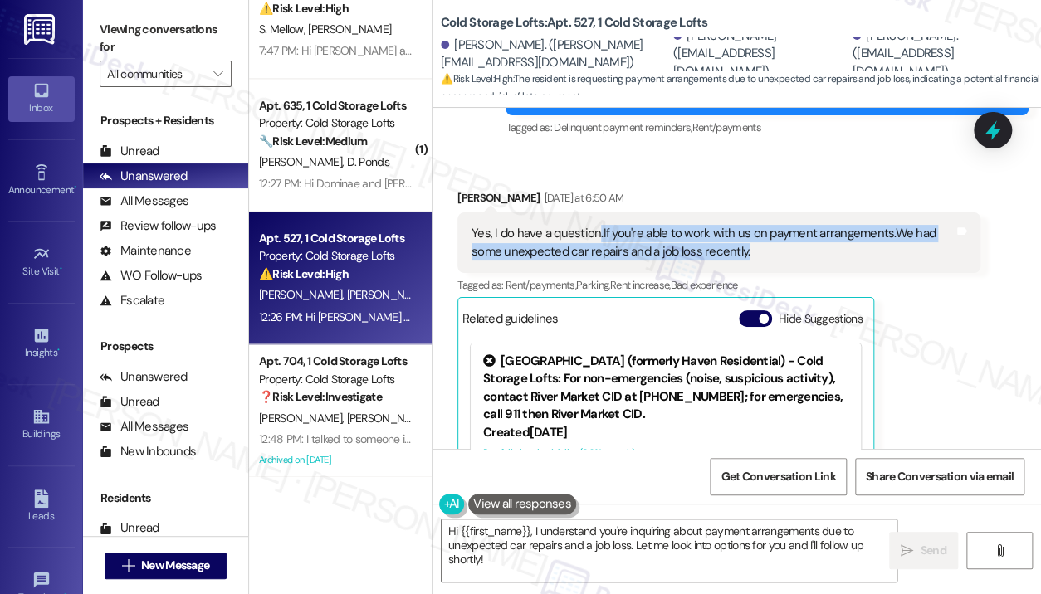
drag, startPoint x: 776, startPoint y: 250, endPoint x: 597, endPoint y: 232, distance: 179.4
click at [597, 232] on div "Yes, I do have a question.If you're able to work with us on payment arrangement…" at bounding box center [713, 243] width 482 height 36
copy div ".If you're able to work with us on payment arrangements.We had some unexpected …"
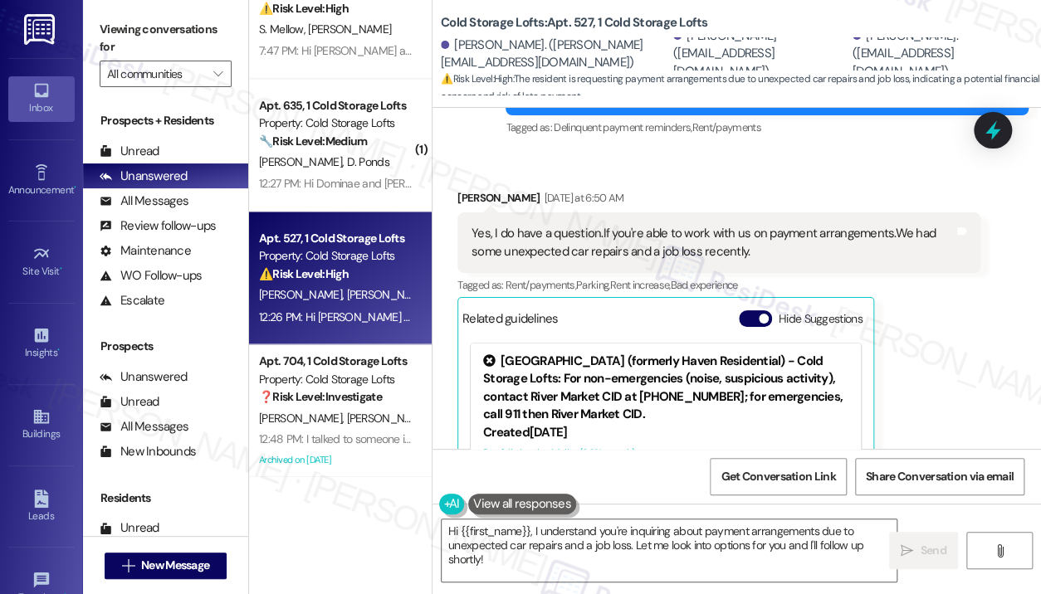
click at [906, 345] on div "[PERSON_NAME] [DATE] at 6:50 AM Yes, I do have a question.If you're able to wor…" at bounding box center [718, 383] width 523 height 389
click at [953, 363] on div "[PERSON_NAME] [DATE] at 6:50 AM Yes, I do have a question.If you're able to wor…" at bounding box center [718, 383] width 523 height 389
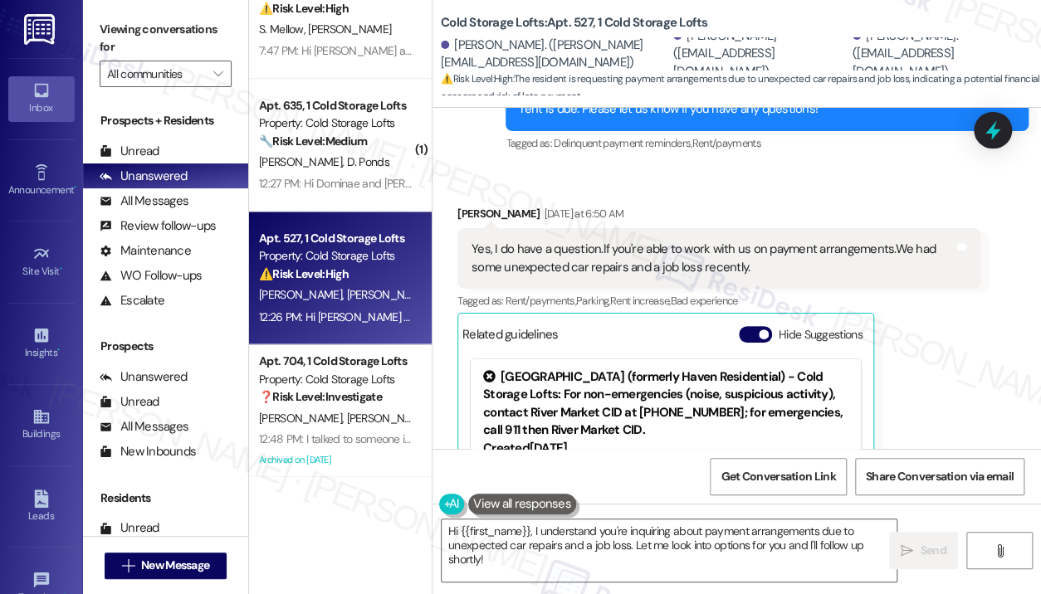
scroll to position [14887, 0]
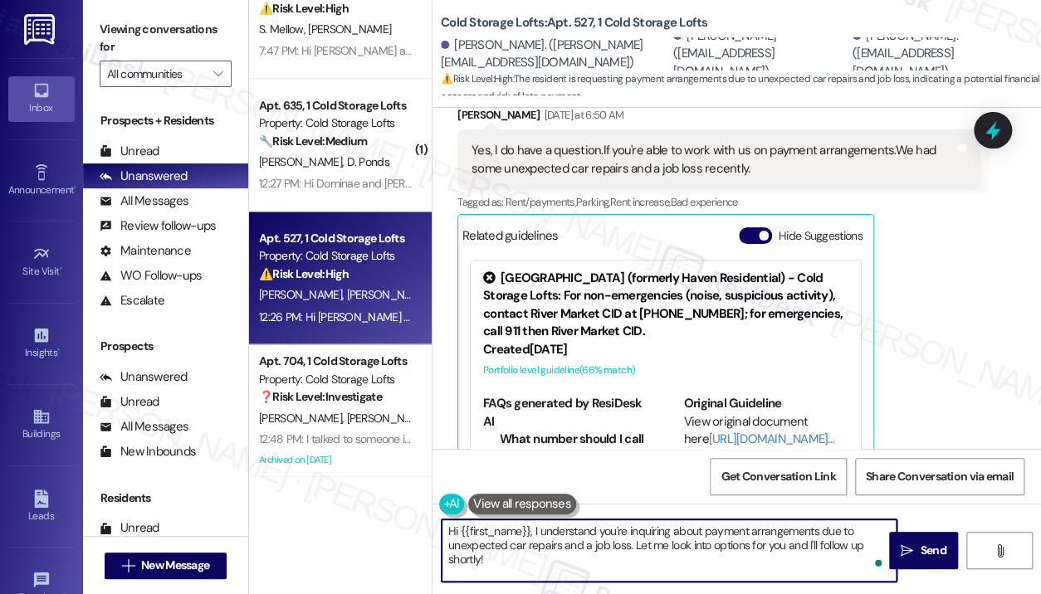
drag, startPoint x: 697, startPoint y: 565, endPoint x: 529, endPoint y: 534, distance: 171.3
click at [529, 534] on textarea "Hi {{first_name}}, I understand you're inquiring about payment arrangements due…" at bounding box center [669, 551] width 455 height 62
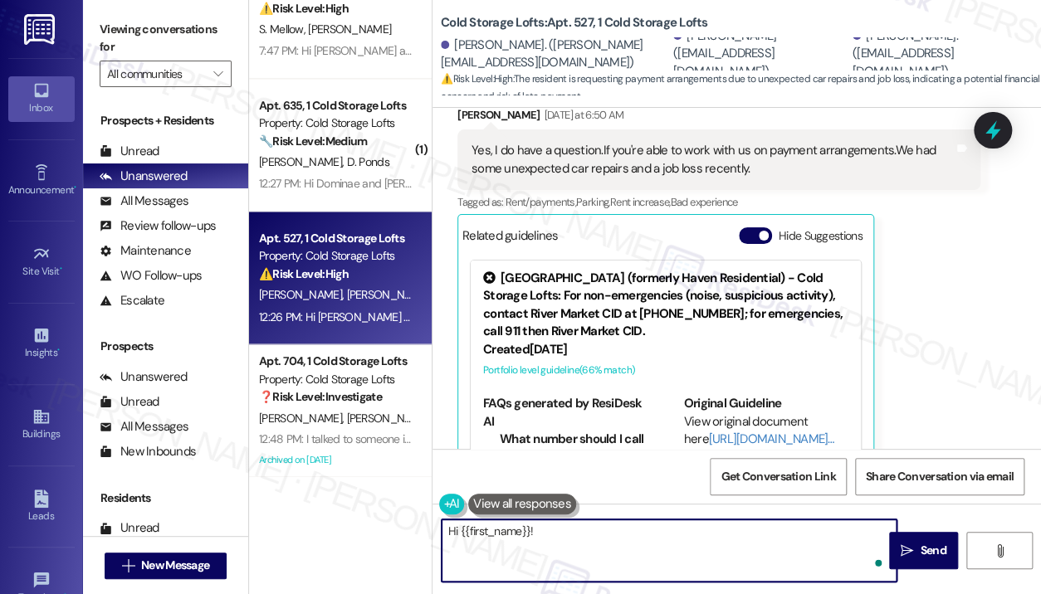
paste textarea "Thanks for reaching out — I’m sorry to hear about the car repairs and job loss.…"
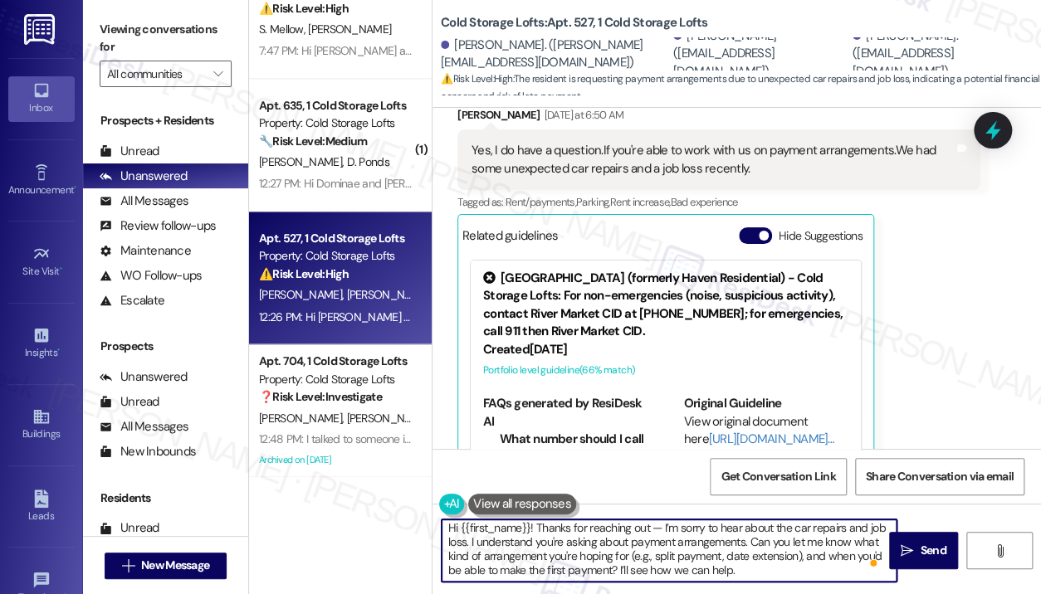
scroll to position [3, 0]
type textarea "Hi {{first_name}}! Thanks for reaching out — I’m sorry to hear about the car re…"
click at [907, 548] on icon "" at bounding box center [907, 551] width 12 height 13
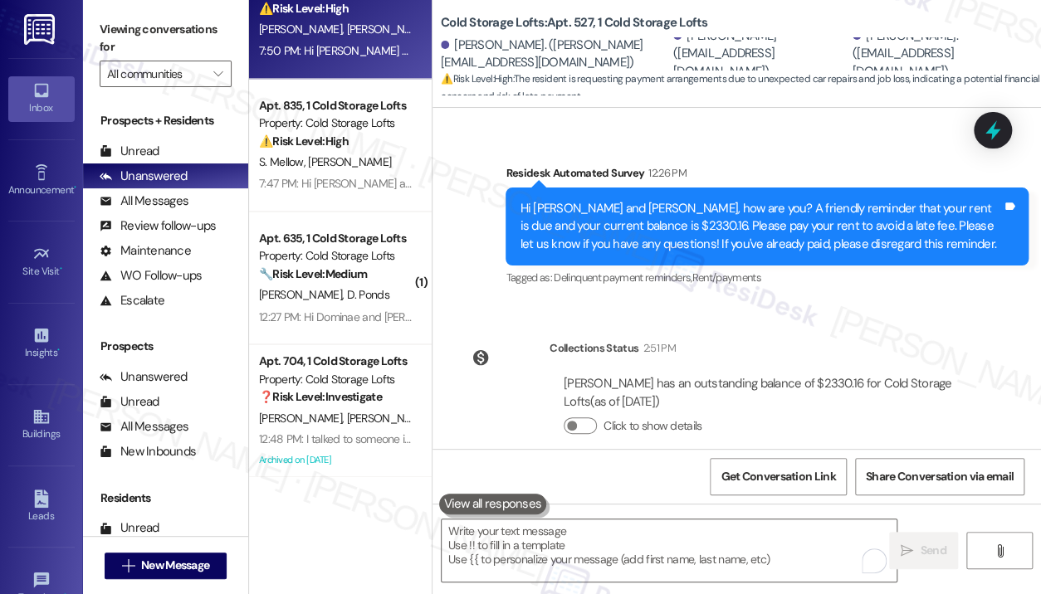
scroll to position [15637, 0]
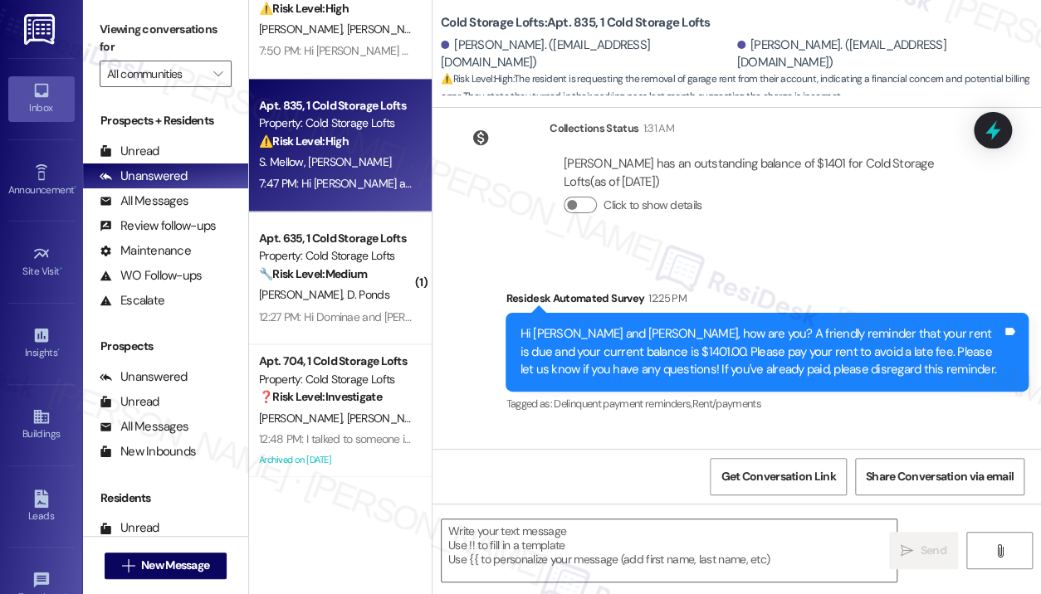
type textarea "Fetching suggested responses. Please feel free to read through the conversation…"
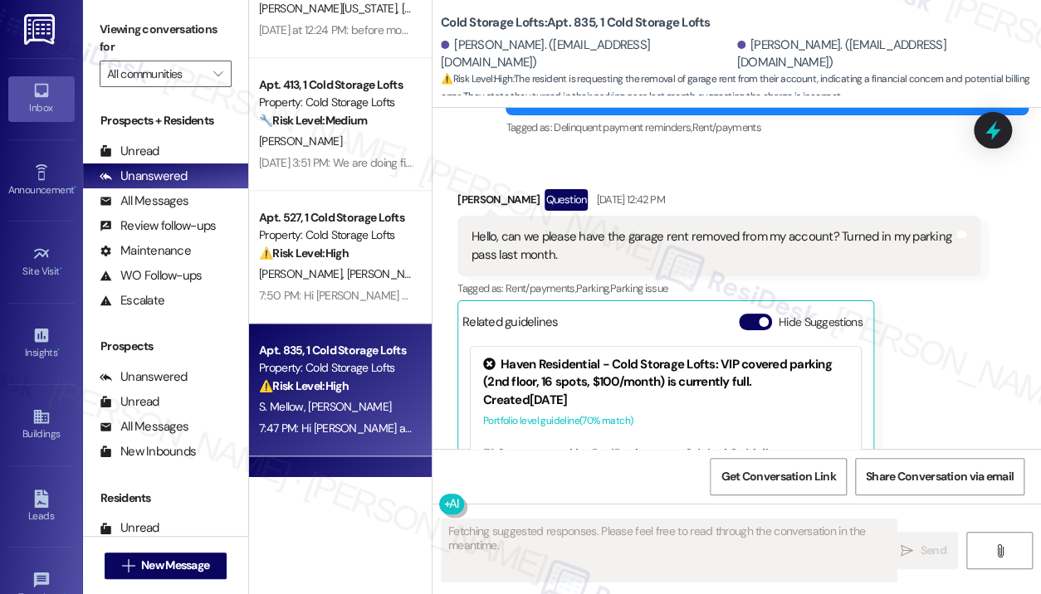
scroll to position [735, 0]
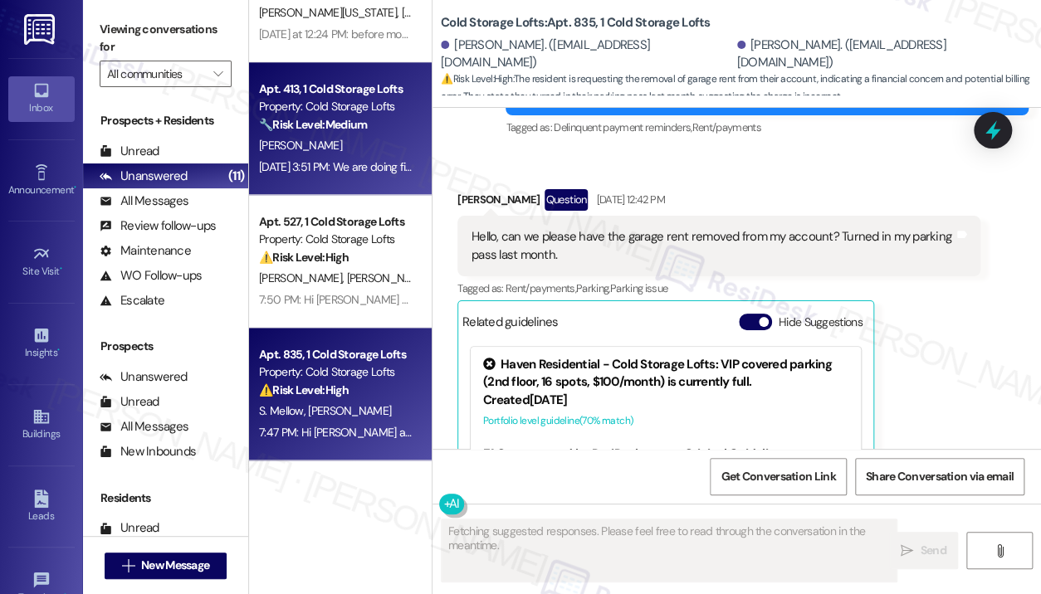
click at [363, 162] on div "[DATE] 3:51 PM: We are doing fine. Hope all is good with you as well. I will be…" at bounding box center [817, 166] width 1116 height 15
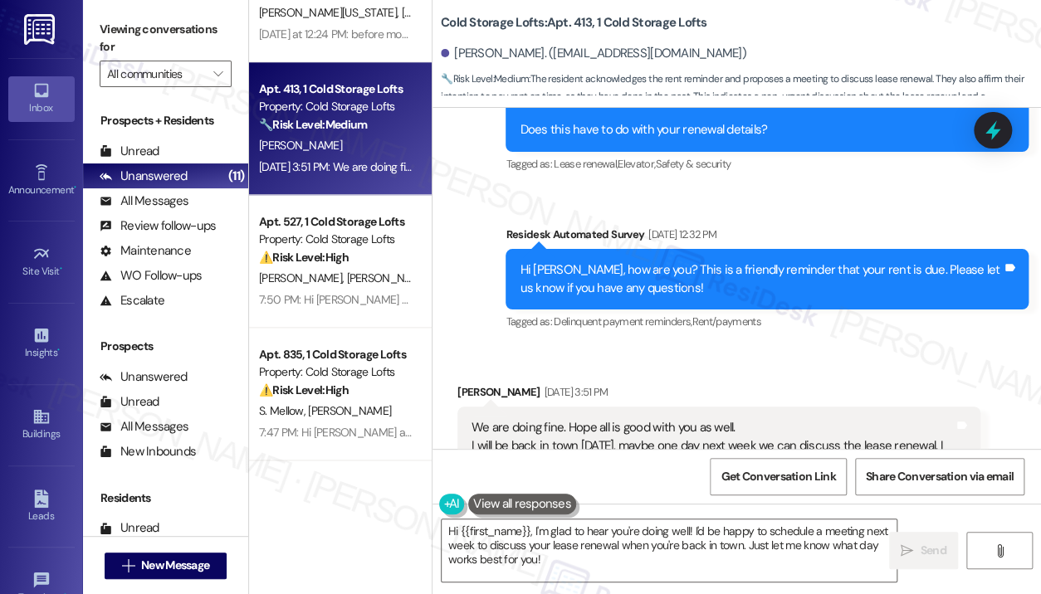
scroll to position [27911, 0]
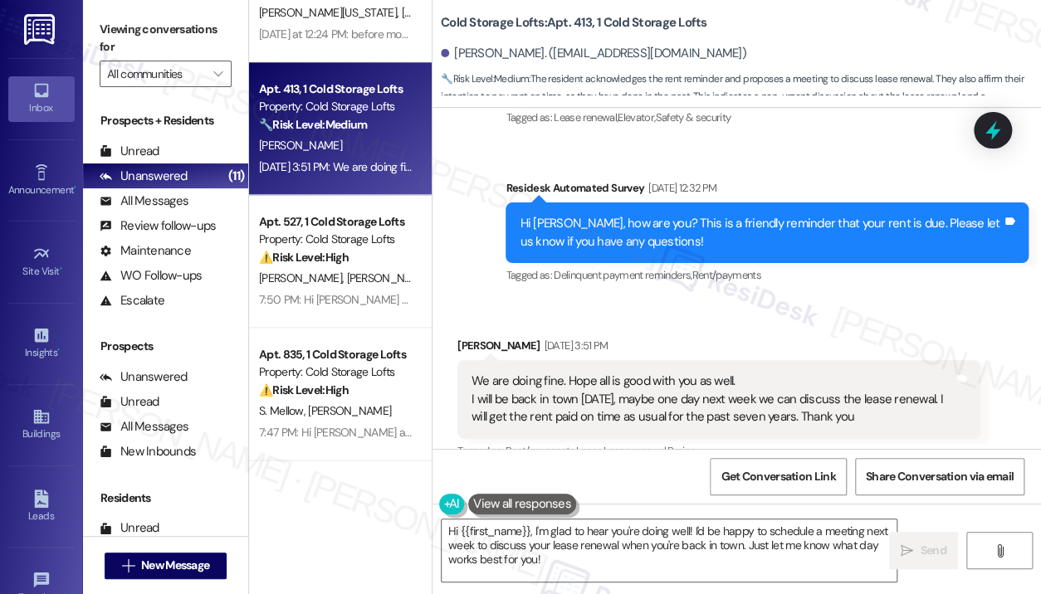
click at [854, 373] on div "We are doing fine. Hope all is good with you as well. I will be back in town [D…" at bounding box center [713, 399] width 482 height 53
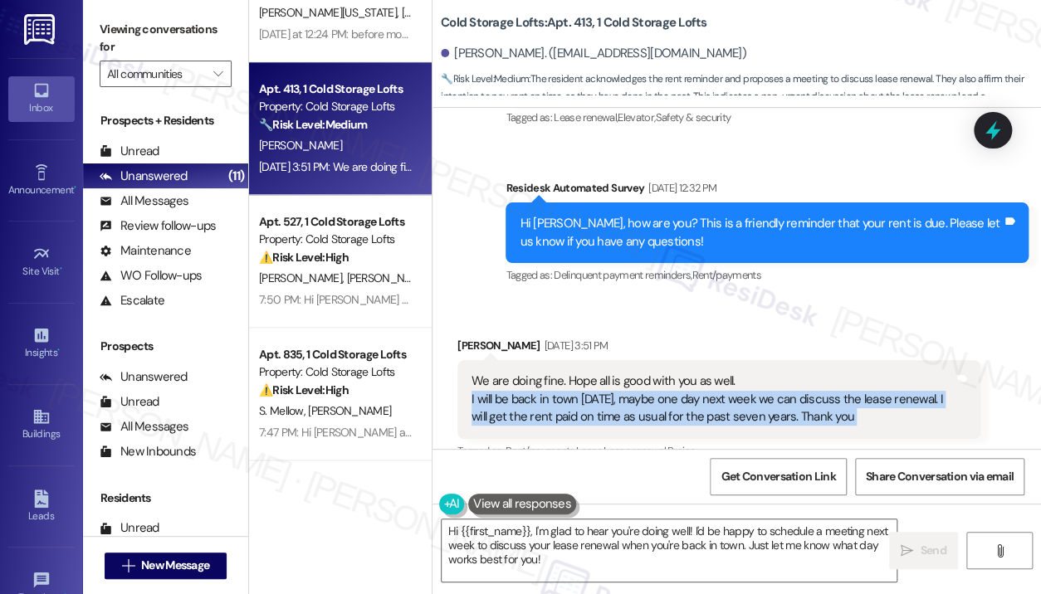
click at [854, 373] on div "We are doing fine. Hope all is good with you as well. I will be back in town [D…" at bounding box center [713, 399] width 482 height 53
copy div "I will be back in town [DATE], maybe one day next week we can discuss the lease…"
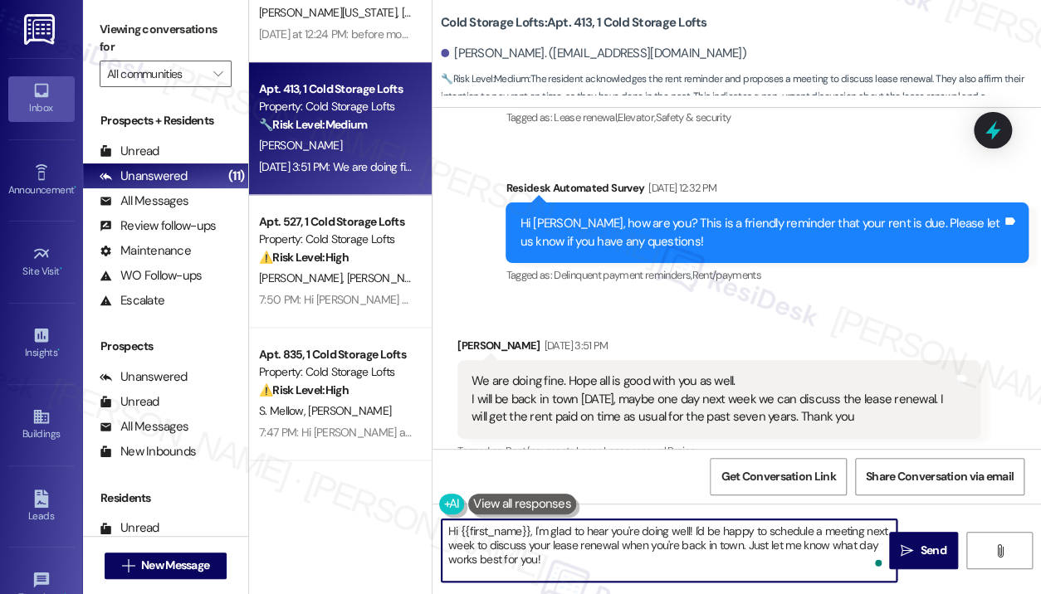
drag, startPoint x: 572, startPoint y: 567, endPoint x: 536, endPoint y: 533, distance: 49.3
click at [536, 533] on textarea "Hi {{first_name}}, I'm glad to hear you're doing well! I'd be happy to schedule…" at bounding box center [669, 551] width 455 height 62
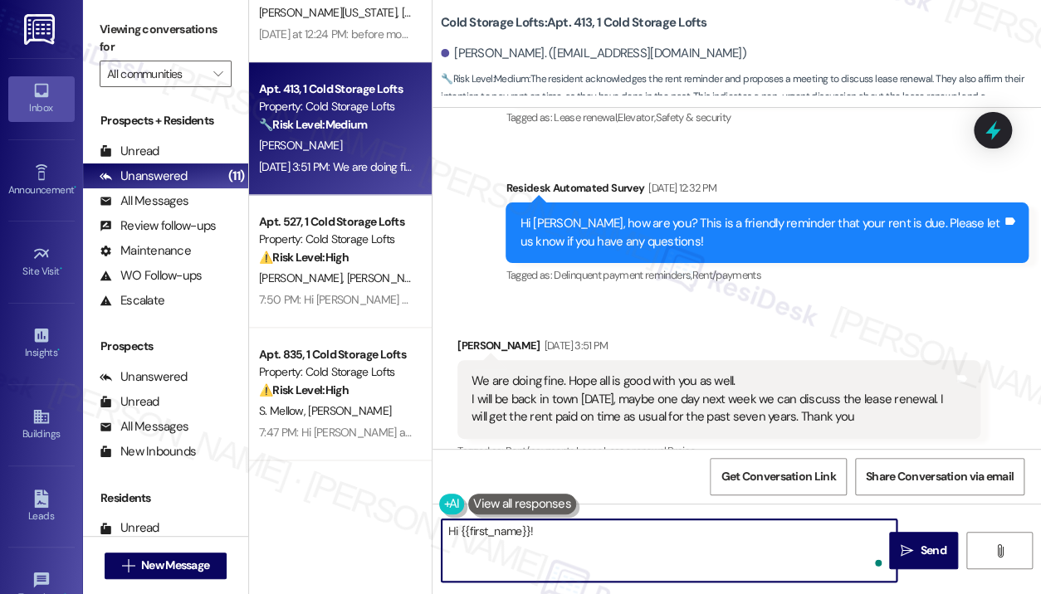
paste textarea "Thanks for the update — I appreciate you letting me know you'll be back in town…"
type textarea "Hi {{first_name}}! Thanks for the update — I appreciate you letting me know you…"
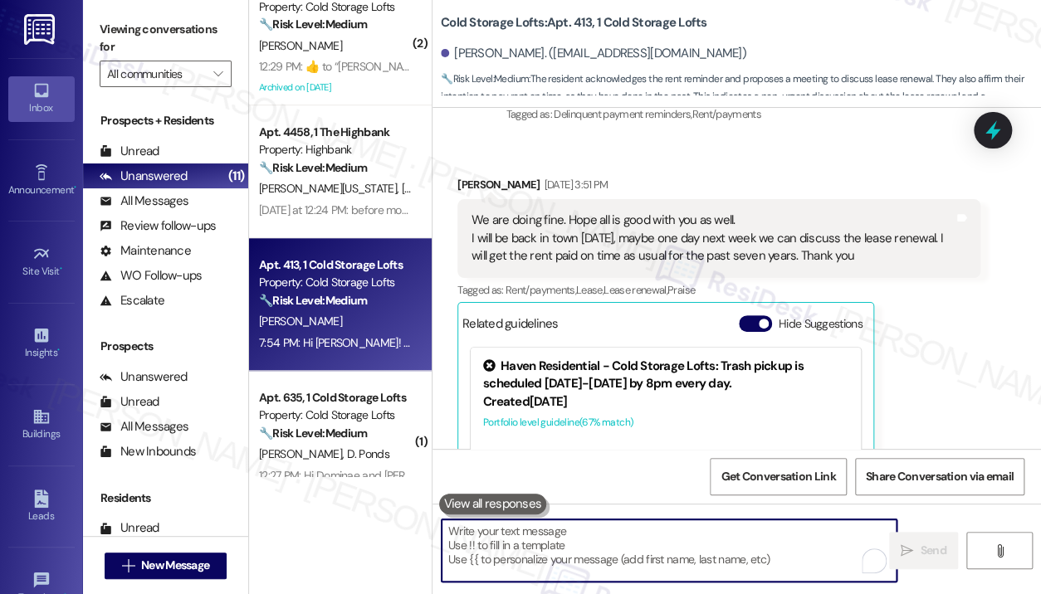
scroll to position [552, 0]
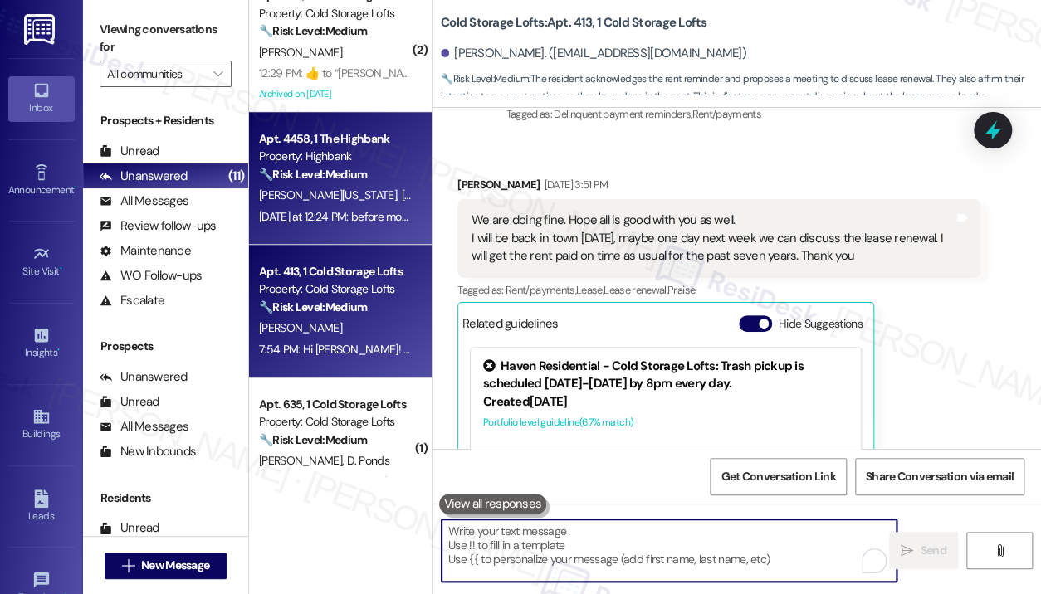
click at [380, 216] on div "[DATE] at 12:24 PM: before move in make sure apartment is sprayed by pest contr…" at bounding box center [605, 216] width 693 height 15
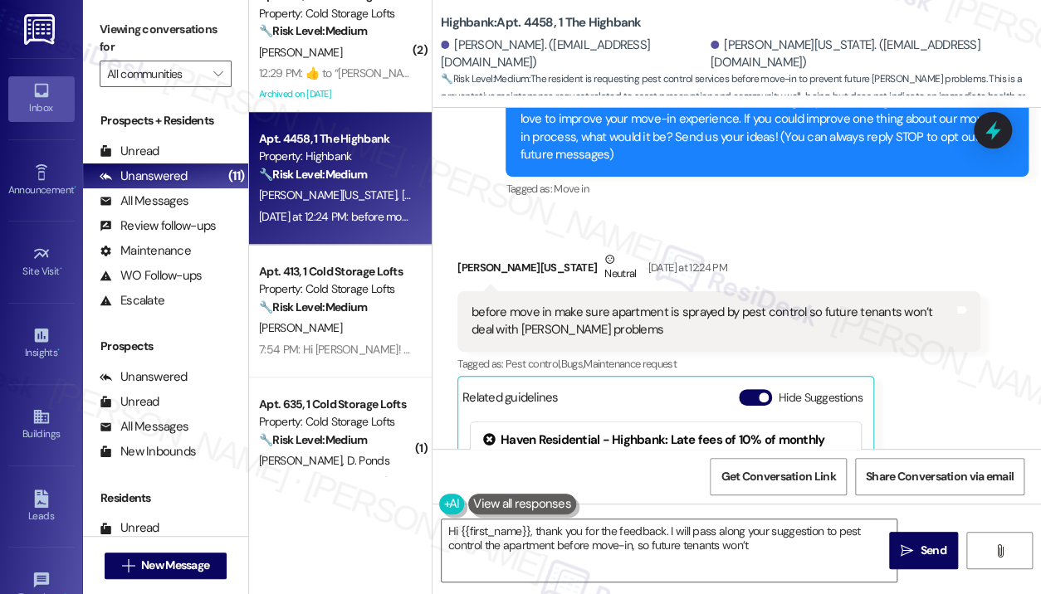
scroll to position [153, 0]
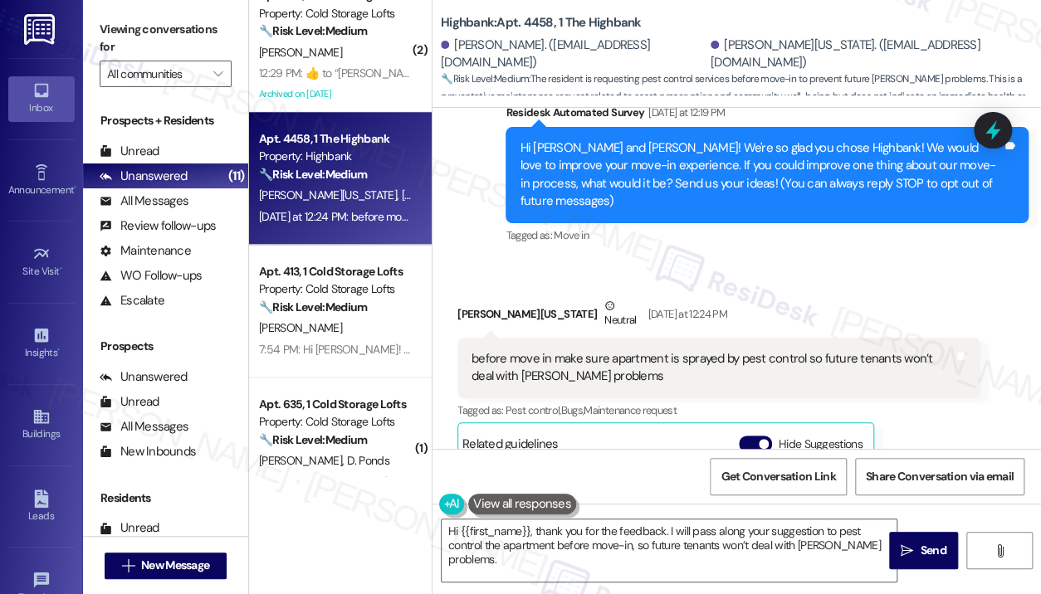
click at [850, 260] on div "Received via SMS [PERSON_NAME][US_STATE] Neutral [DATE] at 12:24 PM before move…" at bounding box center [737, 488] width 609 height 456
click at [644, 285] on div "Received via SMS [PERSON_NAME][US_STATE] Neutral [DATE] at 12:24 PM before move…" at bounding box center [719, 500] width 548 height 431
click at [632, 370] on div "before move in make sure apartment is sprayed by pest control so future tenants…" at bounding box center [718, 368] width 523 height 61
click at [619, 364] on div "before move in make sure apartment is sprayed by pest control so future tenants…" at bounding box center [713, 368] width 482 height 36
click at [824, 264] on div "Received via SMS [PERSON_NAME][US_STATE] Neutral [DATE] at 12:24 PM before move…" at bounding box center [737, 488] width 609 height 456
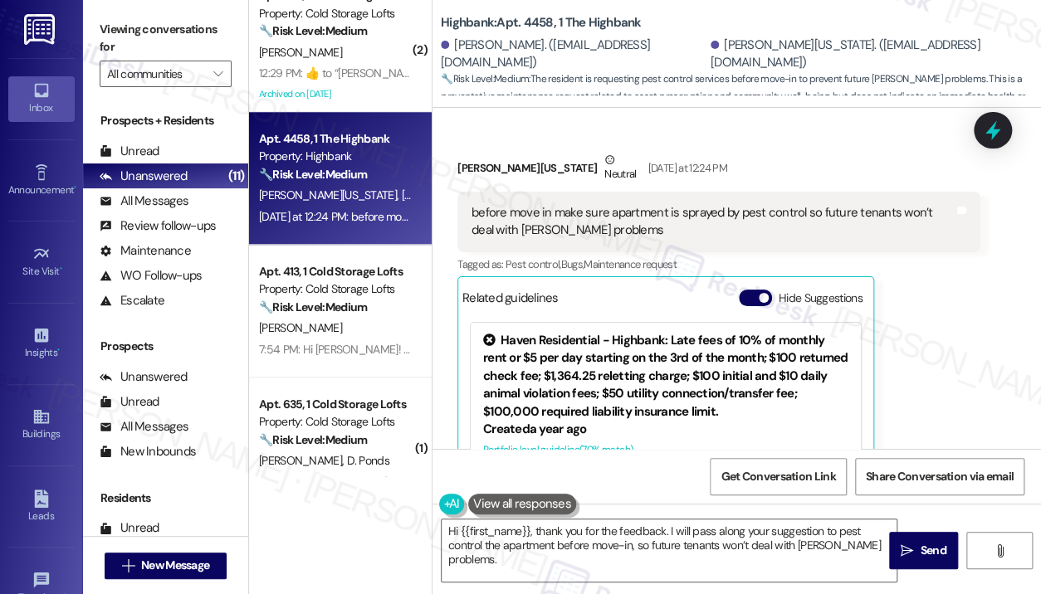
scroll to position [332, 0]
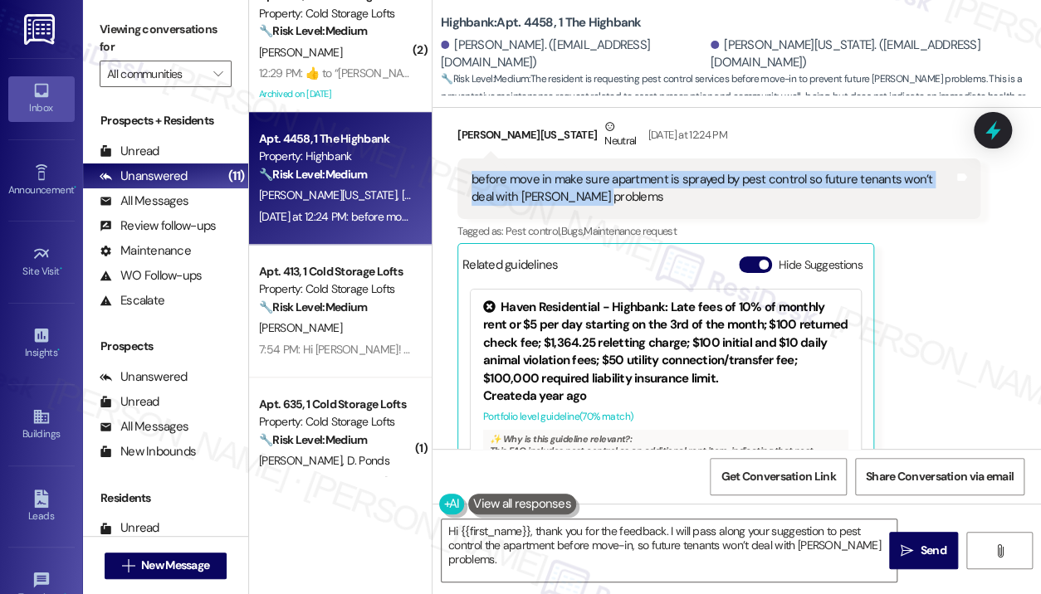
drag, startPoint x: 605, startPoint y: 183, endPoint x: 474, endPoint y: 164, distance: 132.5
click at [474, 171] on div "before move in make sure apartment is sprayed by pest control so future tenants…" at bounding box center [713, 189] width 482 height 36
copy div "before move in make sure apartment is sprayed by pest control so future tenants…"
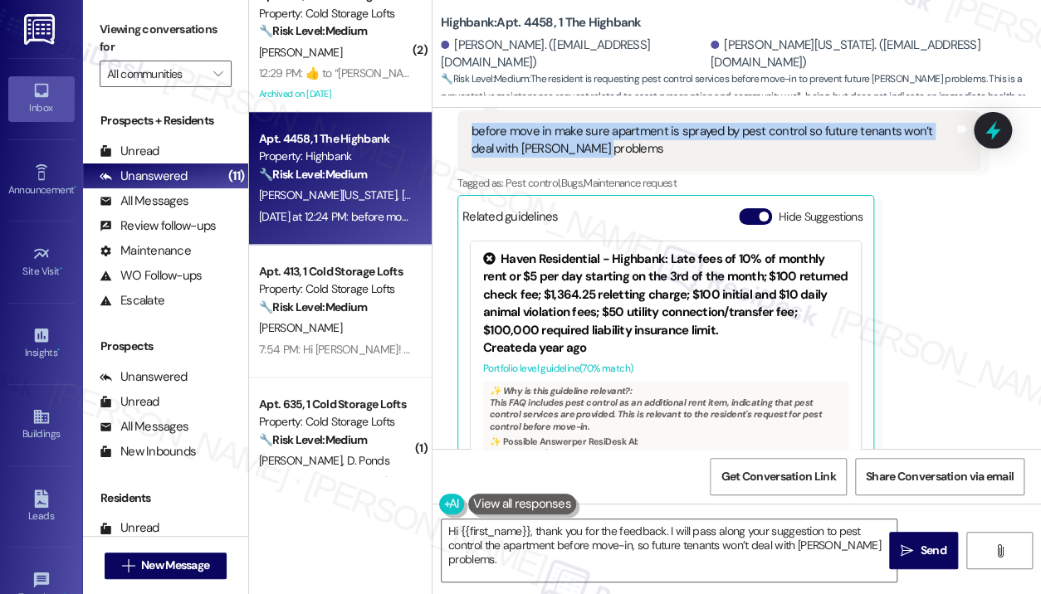
scroll to position [402, 0]
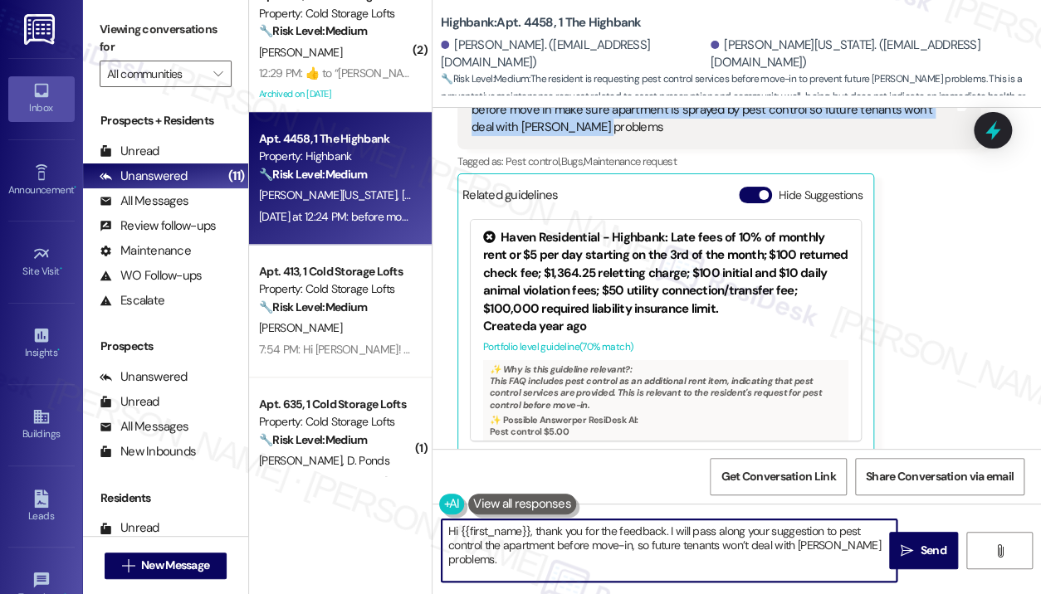
click at [711, 545] on textarea "Hi {{first_name}}, thank you for the feedback. I will pass along your suggestio…" at bounding box center [669, 551] width 455 height 62
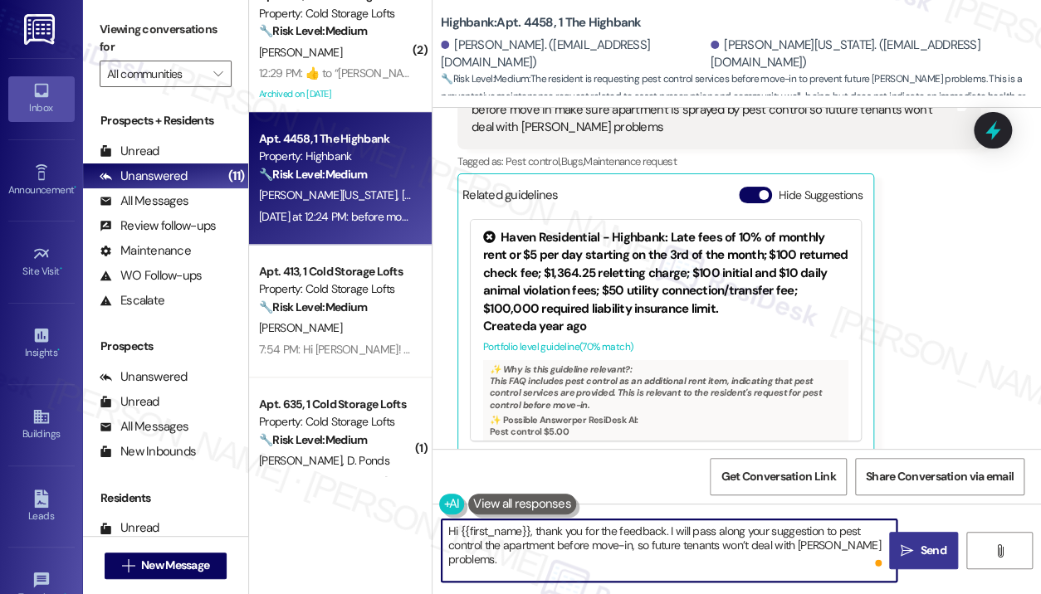
drag, startPoint x: 530, startPoint y: 535, endPoint x: 893, endPoint y: 552, distance: 364.1
click at [893, 552] on div "Hi {{first_name}}, thank you for the feedback. I will pass along your suggestio…" at bounding box center [737, 566] width 609 height 125
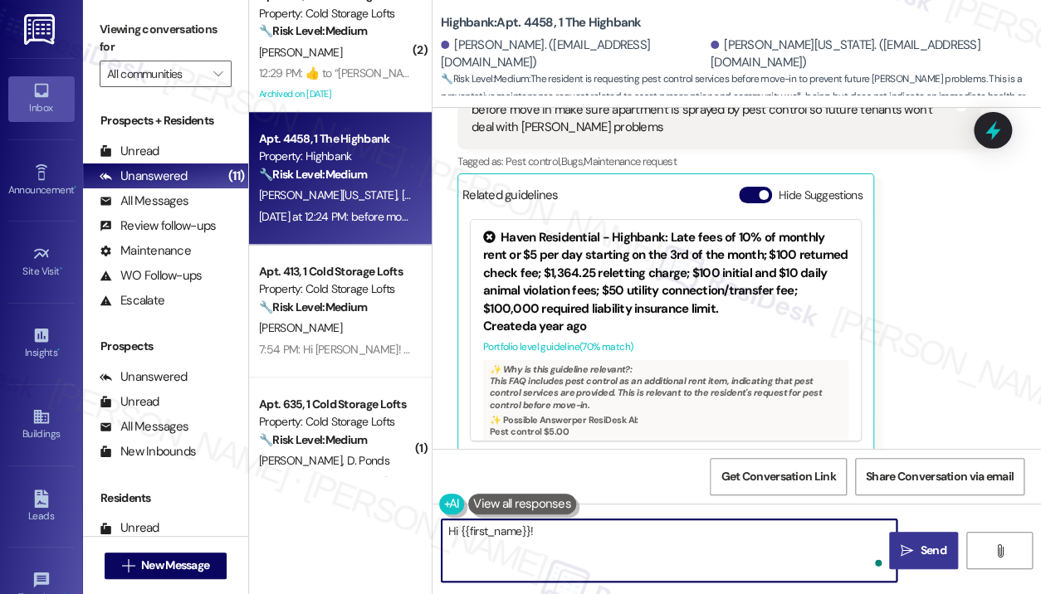
paste textarea "Thanks for reaching out — I understand you're recommending pest control treatme…"
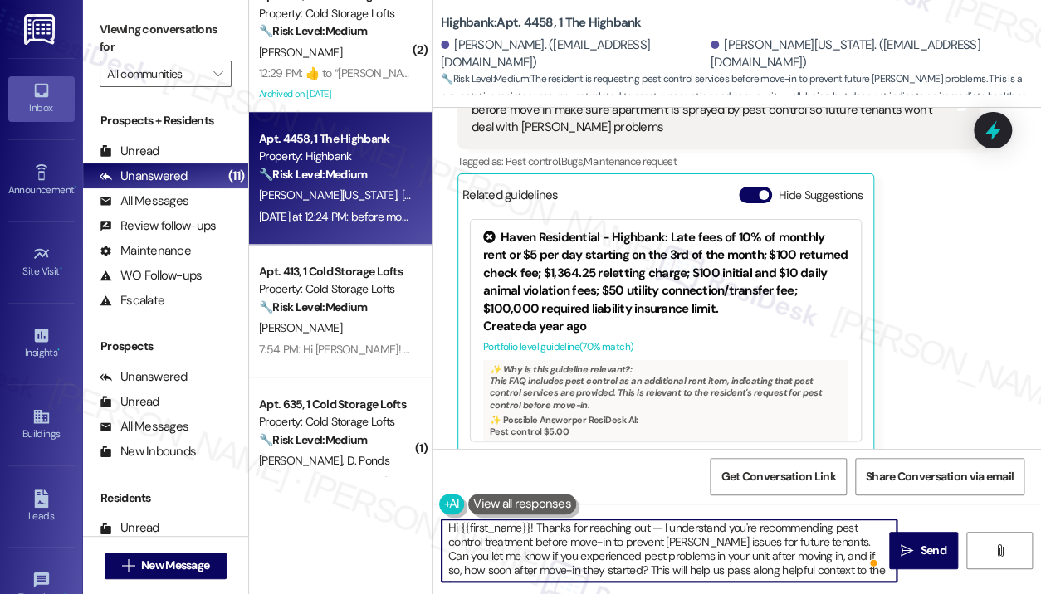
click at [794, 550] on textarea "Hi {{first_name}}! Thanks for reaching out — I understand you're recommending p…" at bounding box center [669, 551] width 455 height 62
type textarea "Hi {{first_name}}! Thanks for reaching out — I understand you're recommending p…"
click at [910, 553] on icon "" at bounding box center [907, 551] width 12 height 13
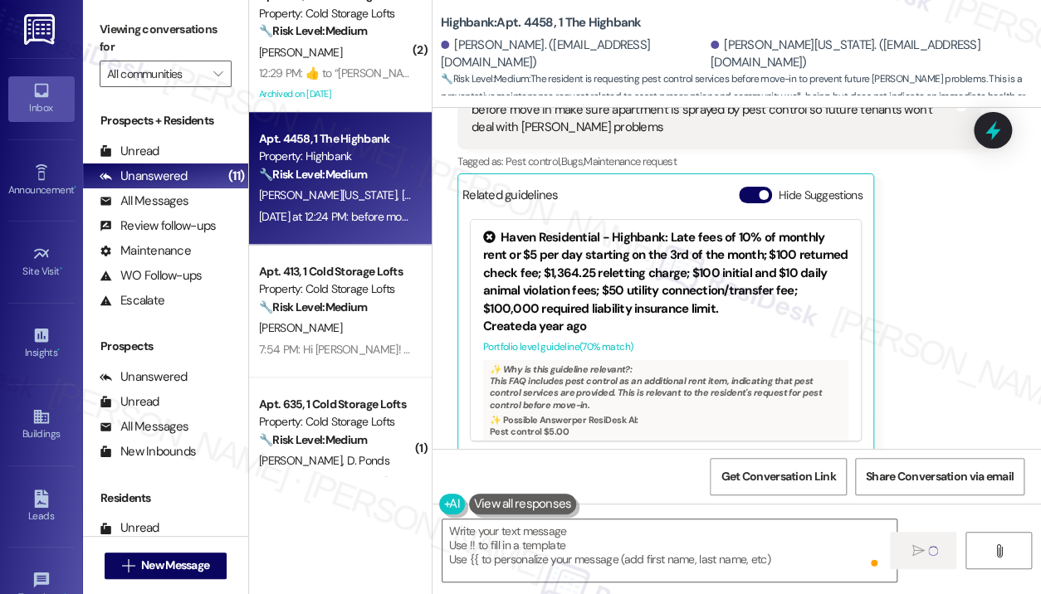
scroll to position [0, 0]
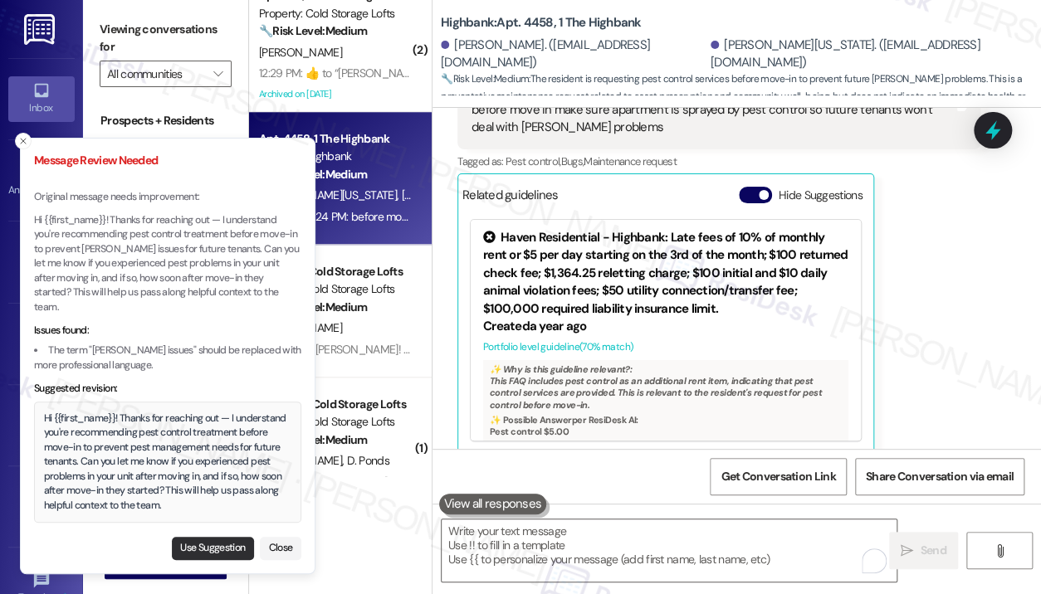
click at [229, 544] on button "Use Suggestion" at bounding box center [213, 548] width 82 height 23
type textarea "Hi {{first_name}}! Thanks for reaching out — I understand you're recommending p…"
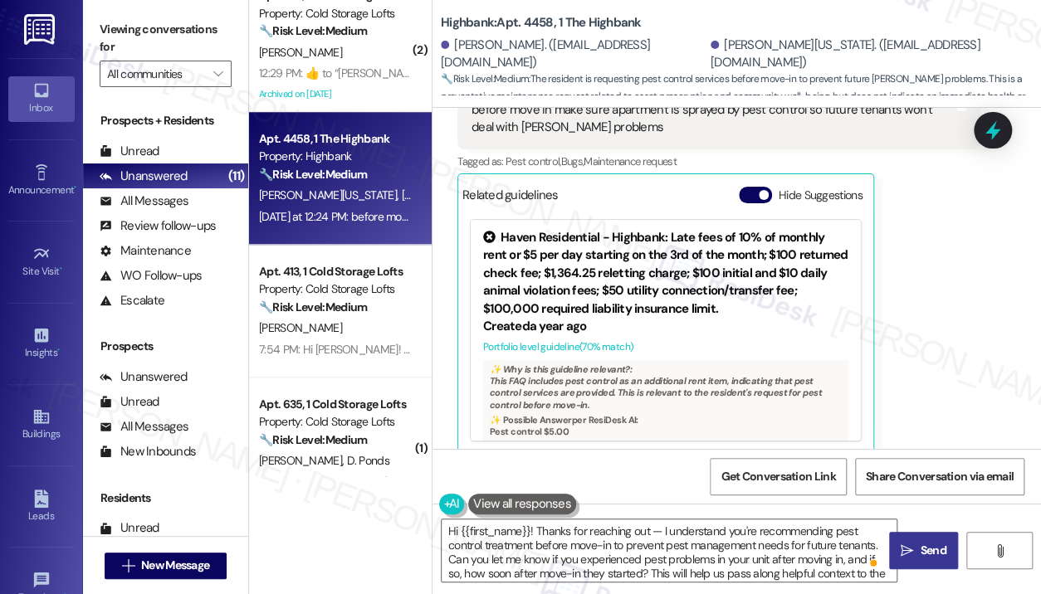
click at [900, 540] on button " Send" at bounding box center [923, 550] width 69 height 37
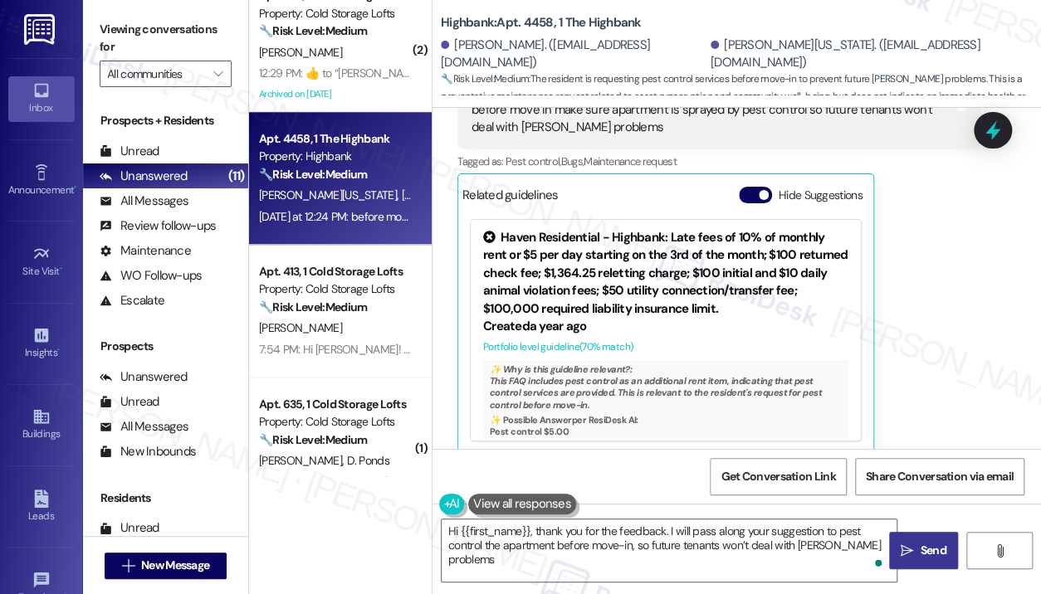
type textarea "Hi {{first_name}}, thank you for the feedback. I will pass along your suggestio…"
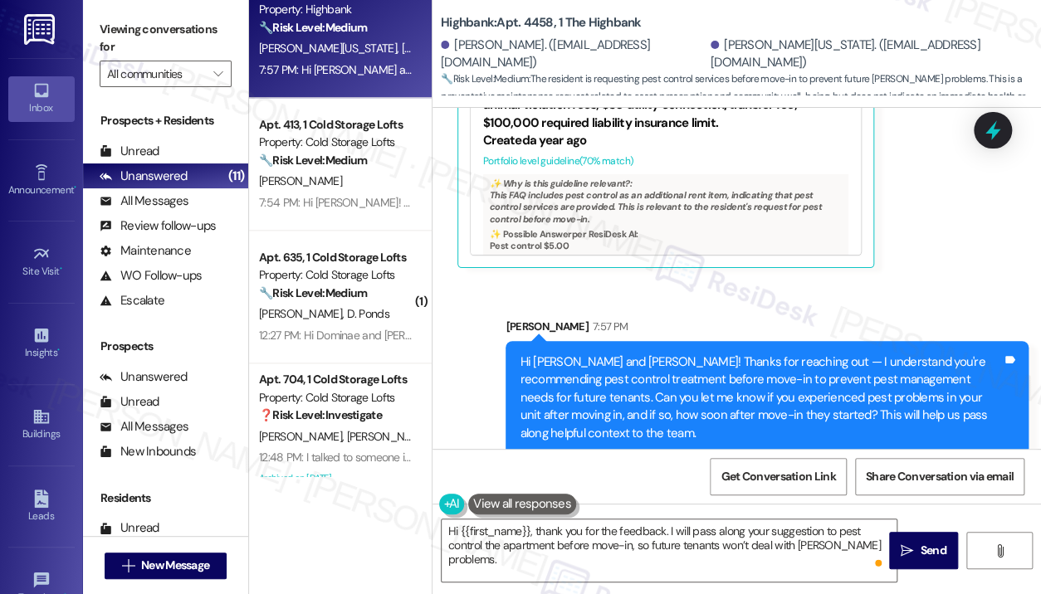
scroll to position [718, 0]
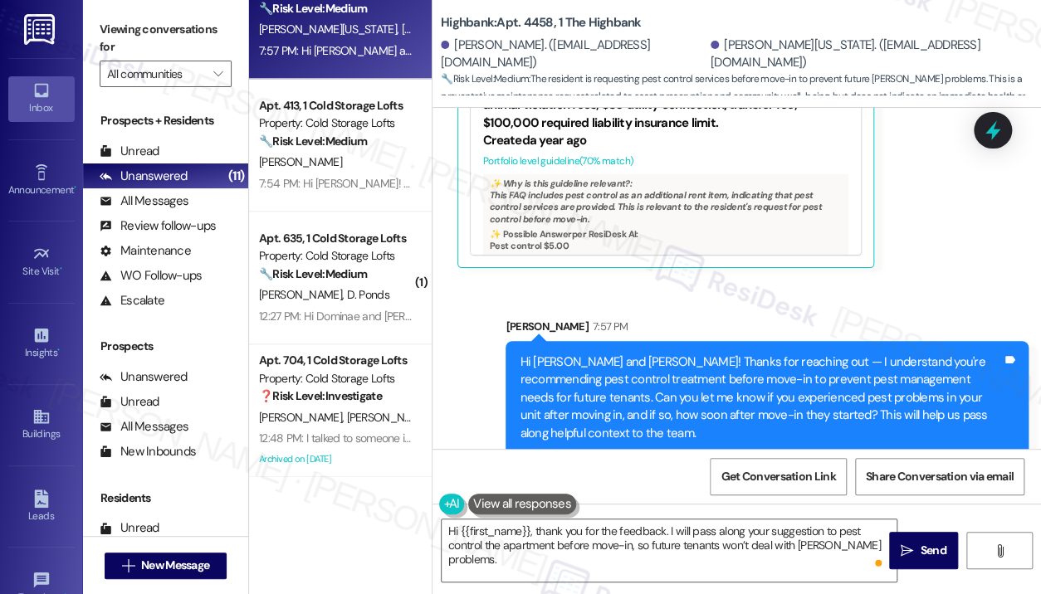
click at [694, 281] on div "Sent via SMS [PERSON_NAME] 7:57 PM Hi [PERSON_NAME] and [PERSON_NAME]! Thanks f…" at bounding box center [737, 374] width 609 height 187
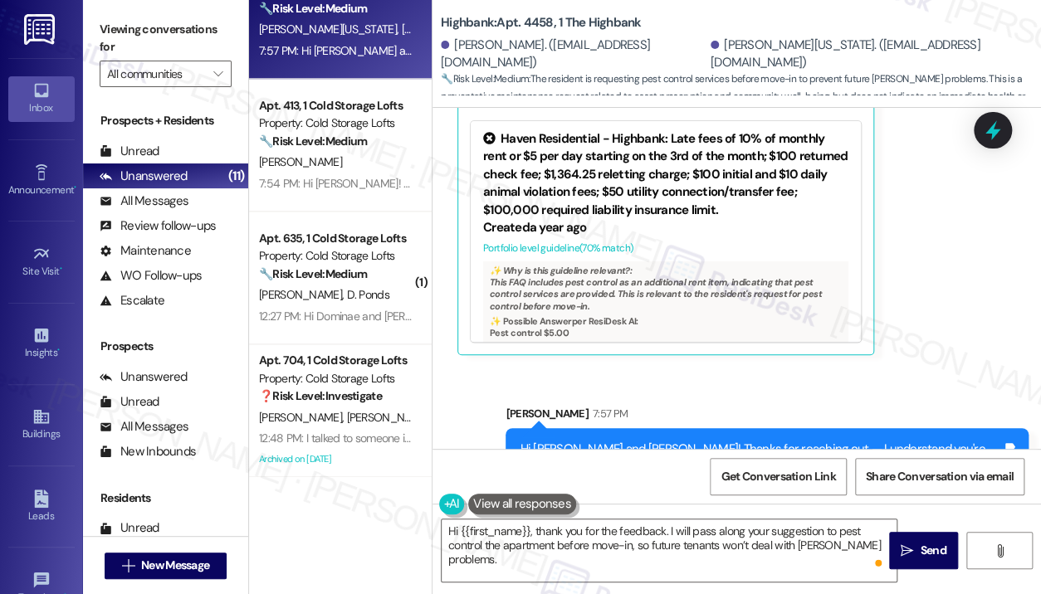
scroll to position [588, 0]
